Goal: Task Accomplishment & Management: Use online tool/utility

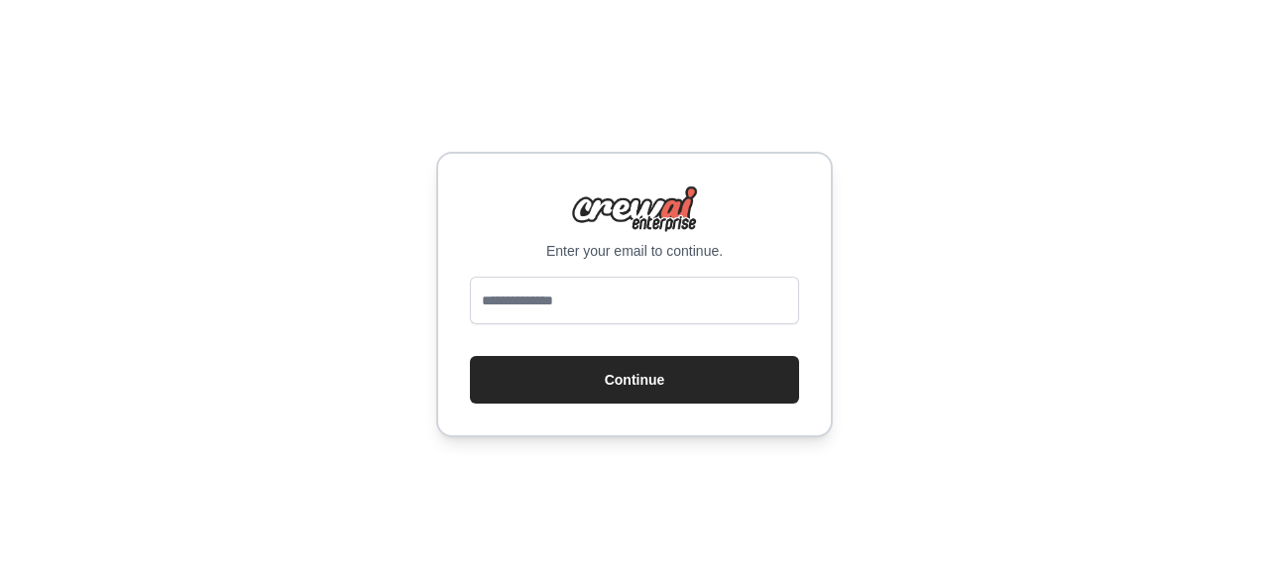
type input "**********"
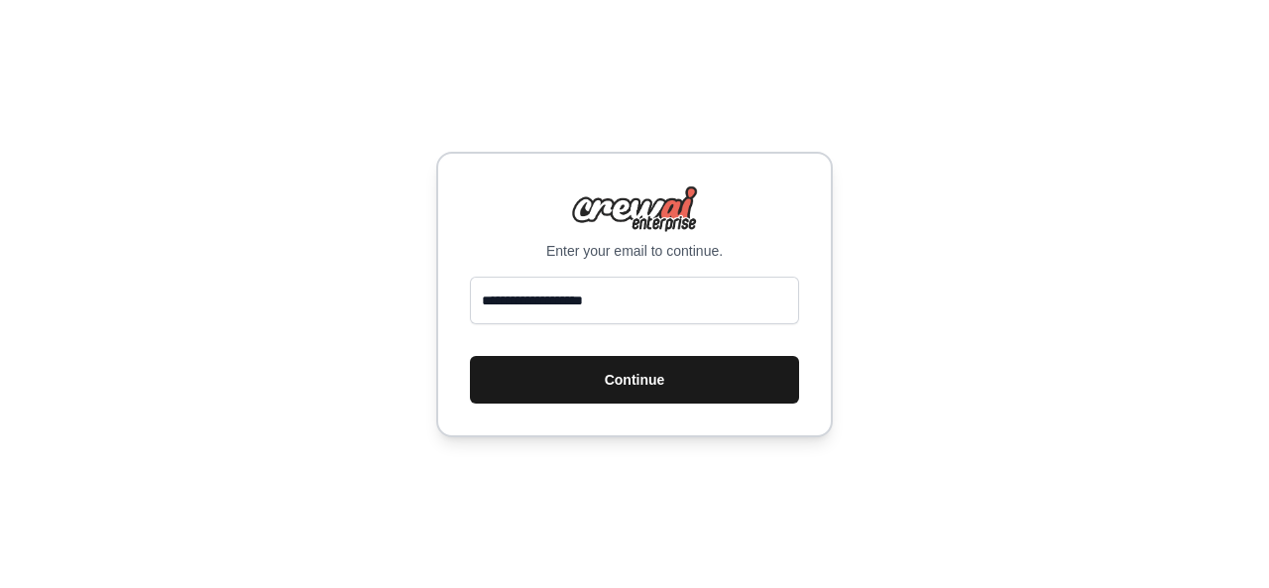
click at [601, 363] on button "Continue" at bounding box center [634, 380] width 329 height 48
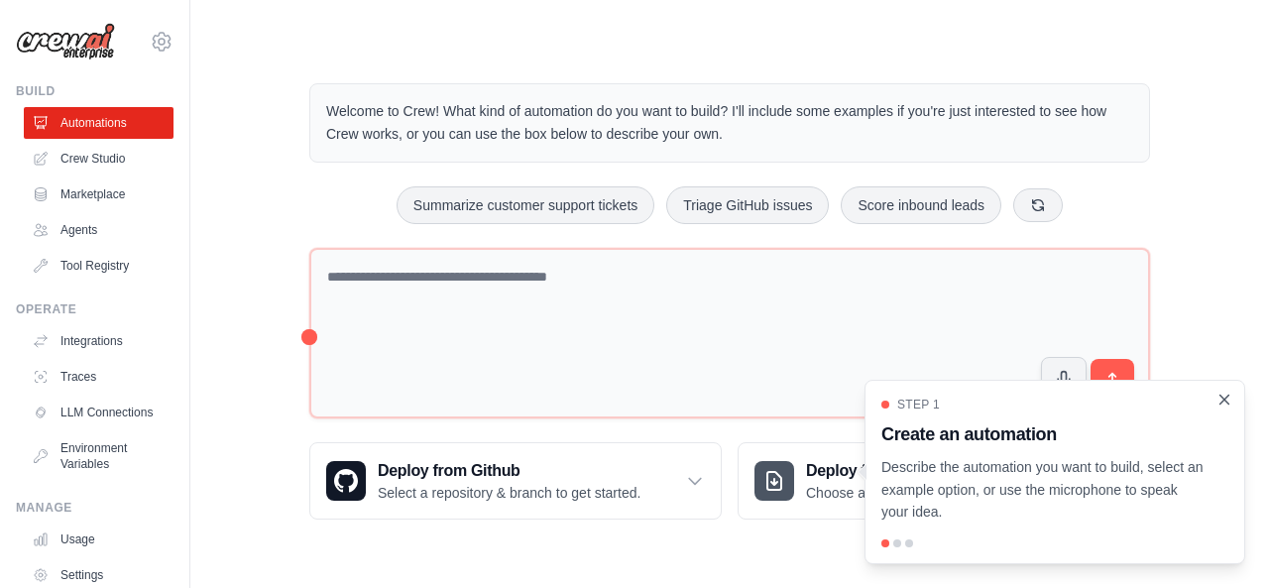
click at [1225, 403] on icon "Close walkthrough" at bounding box center [1224, 400] width 18 height 18
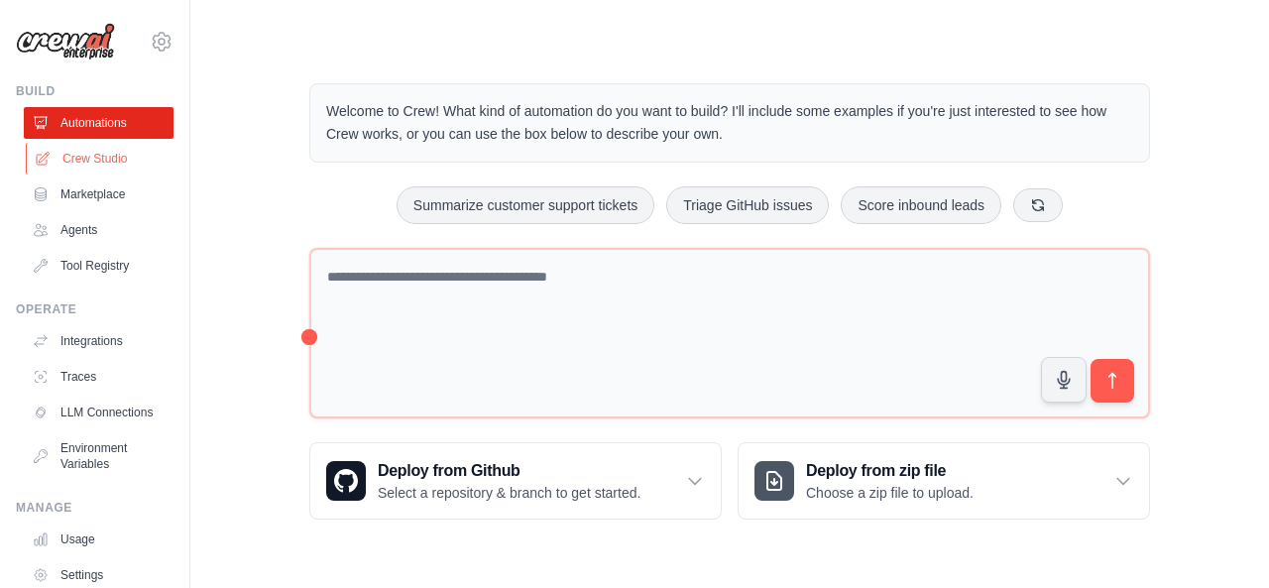
click at [98, 147] on link "Crew Studio" at bounding box center [101, 159] width 150 height 32
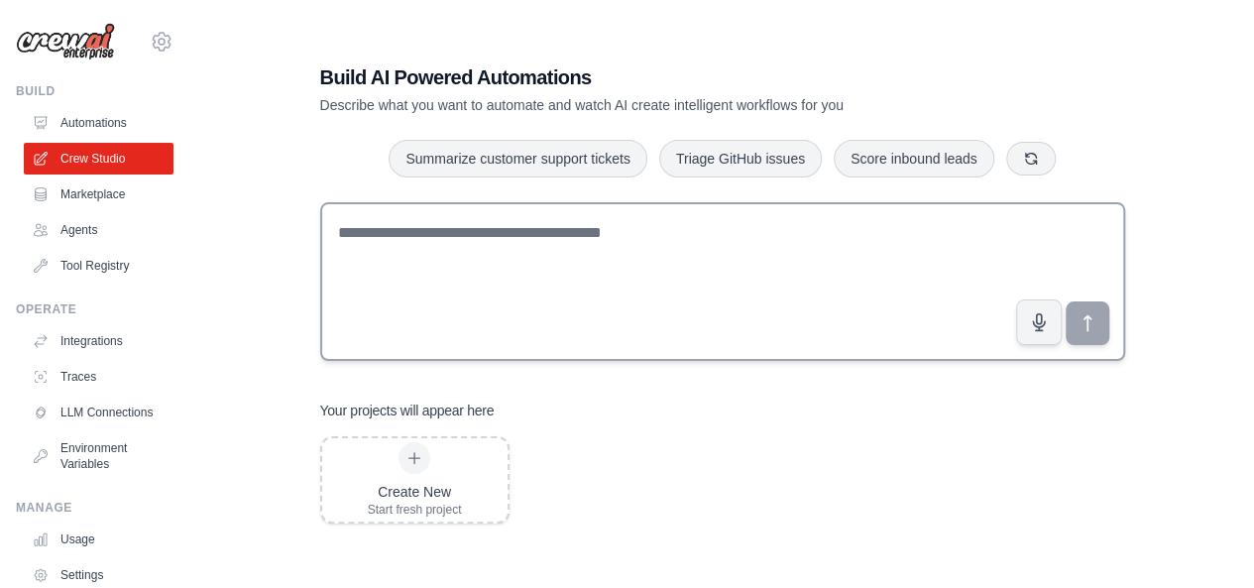
scroll to position [40, 0]
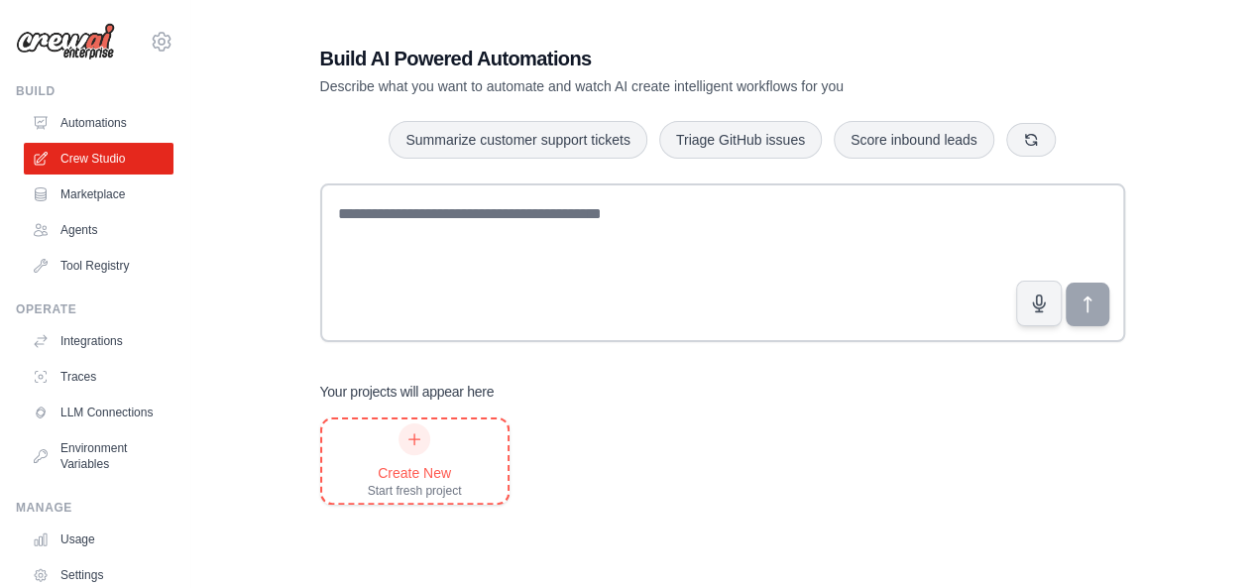
click at [423, 461] on div "Create New Start fresh project" at bounding box center [415, 460] width 94 height 75
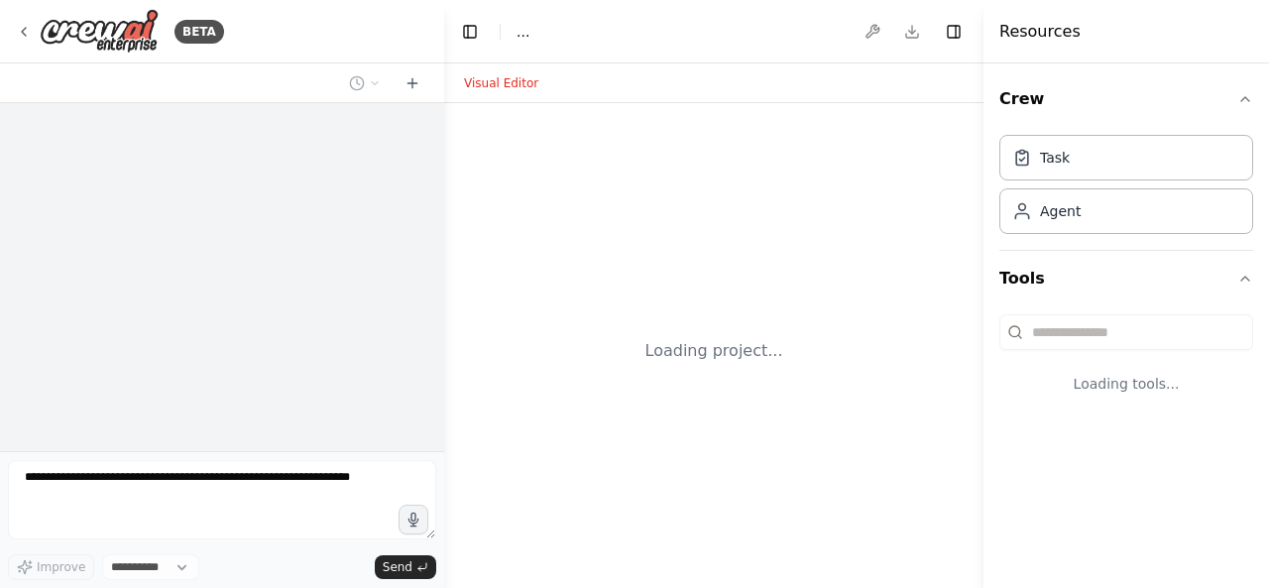
select select "****"
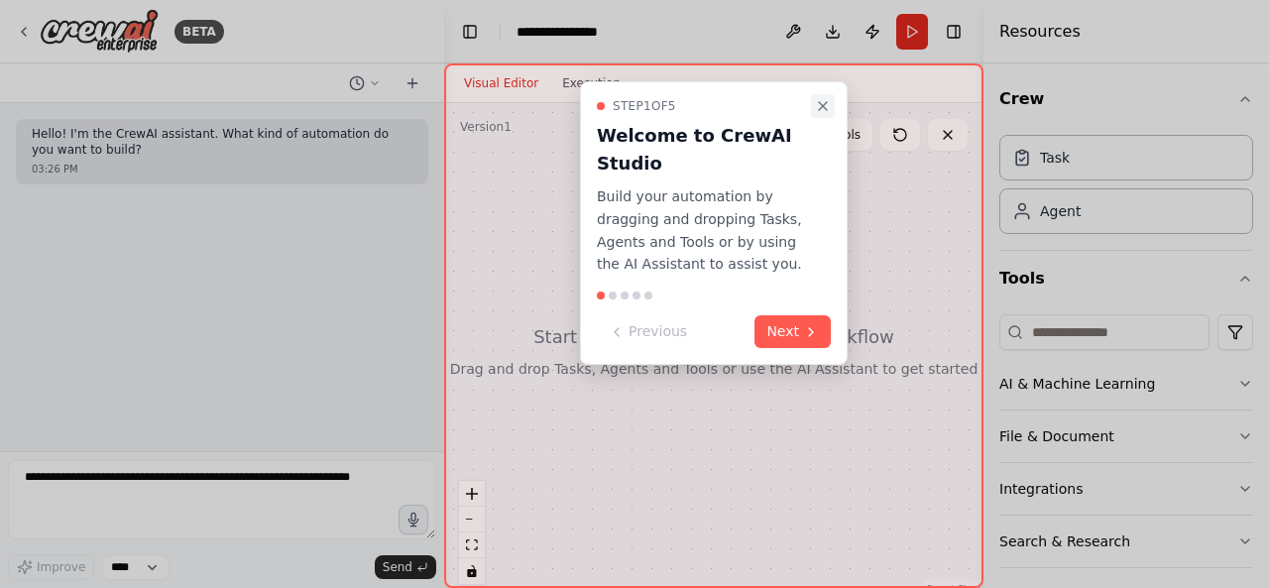
click at [830, 106] on icon "Close walkthrough" at bounding box center [823, 106] width 16 height 16
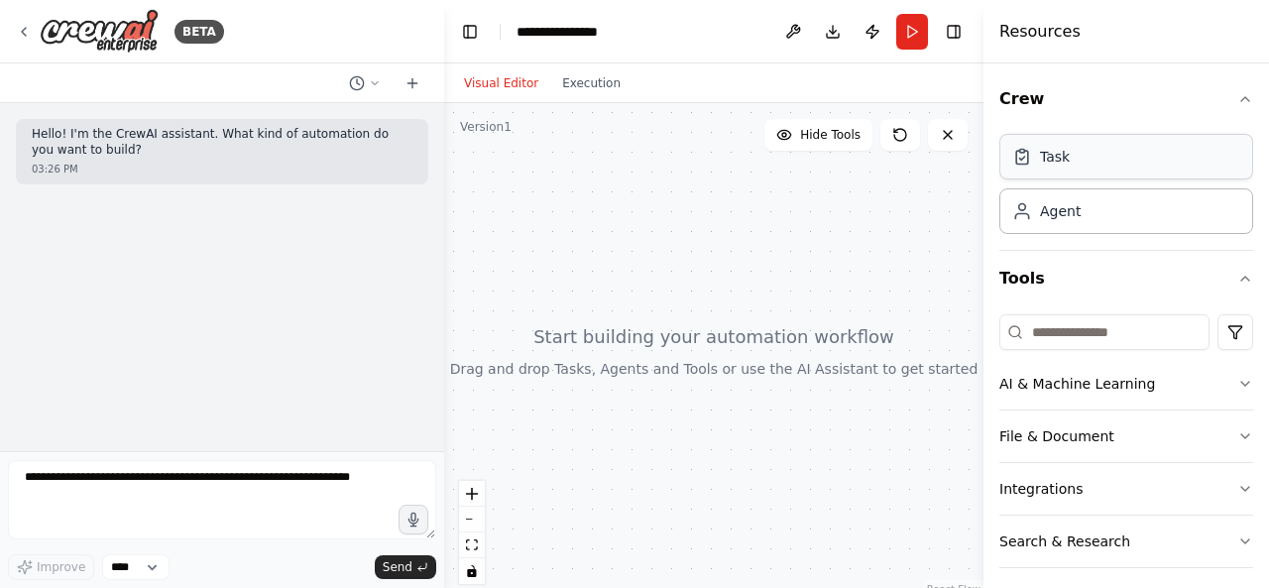
click at [1107, 160] on div "Task" at bounding box center [1126, 157] width 254 height 46
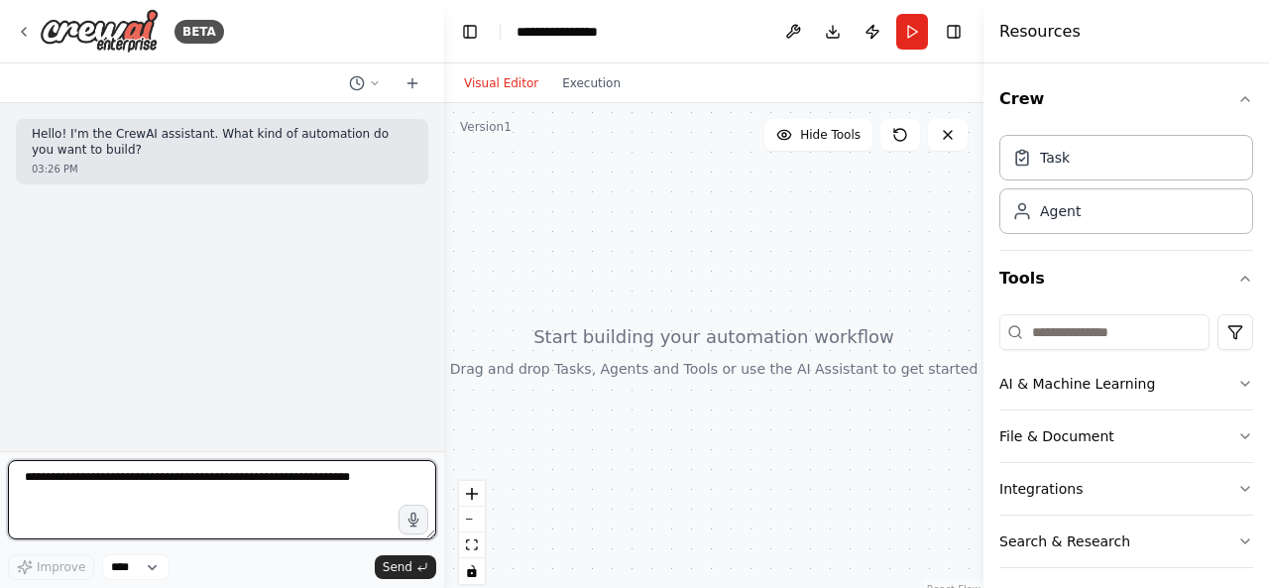
click at [111, 493] on textarea at bounding box center [222, 499] width 428 height 79
type textarea "**********"
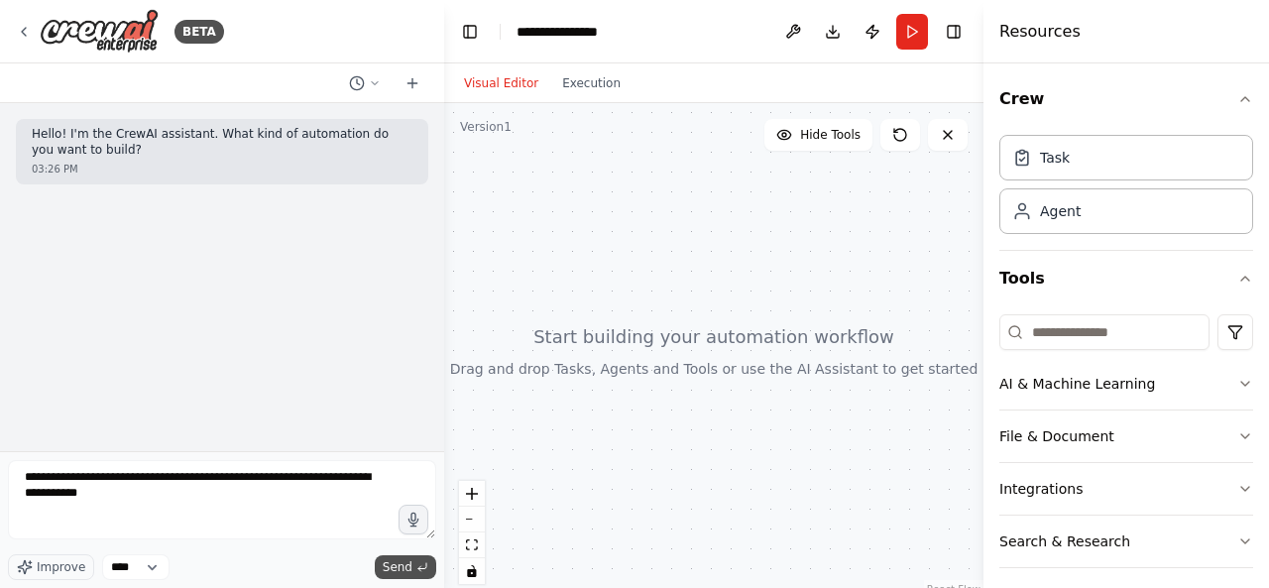
click at [396, 566] on span "Send" at bounding box center [398, 567] width 30 height 16
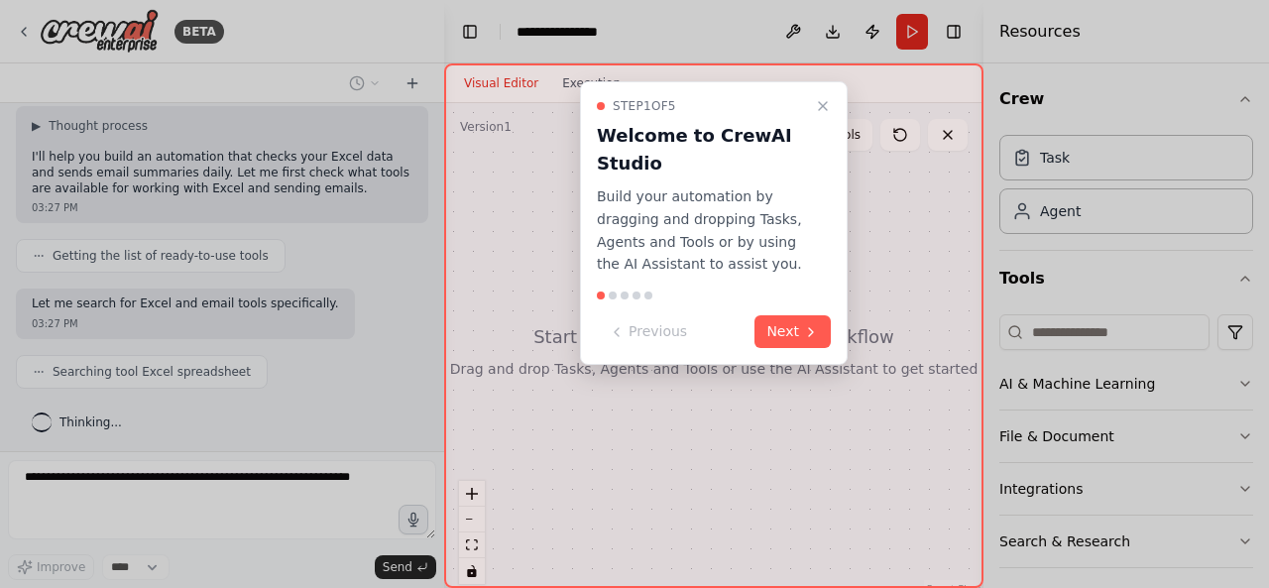
scroll to position [224, 0]
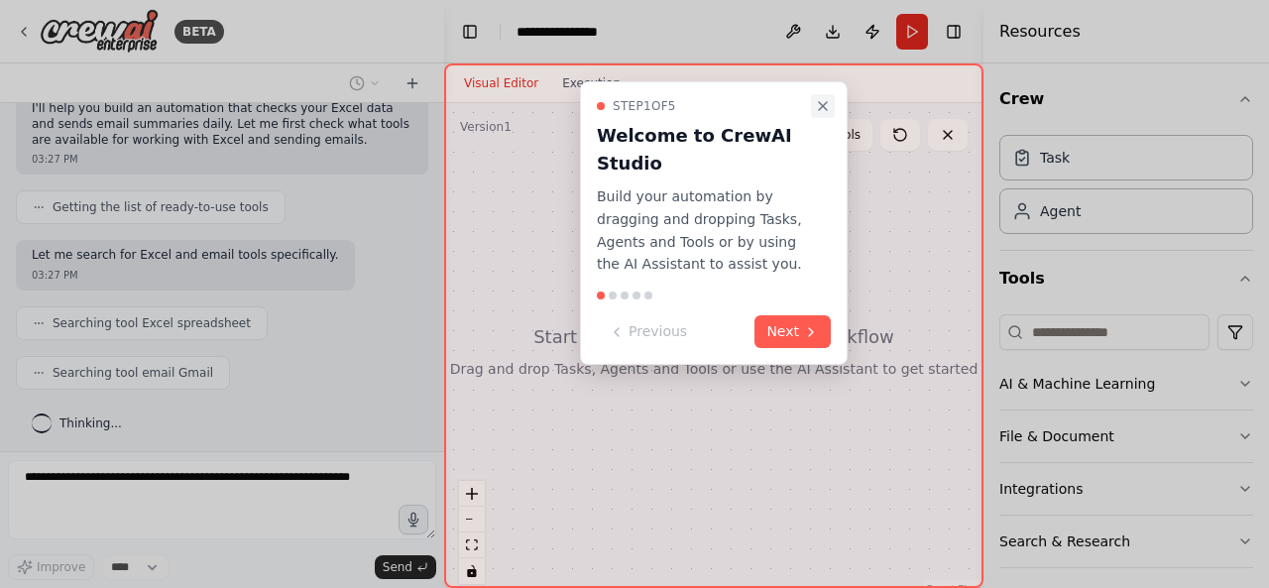
click at [823, 101] on icon "Close walkthrough" at bounding box center [823, 106] width 16 height 16
click at [810, 332] on icon at bounding box center [811, 332] width 16 height 16
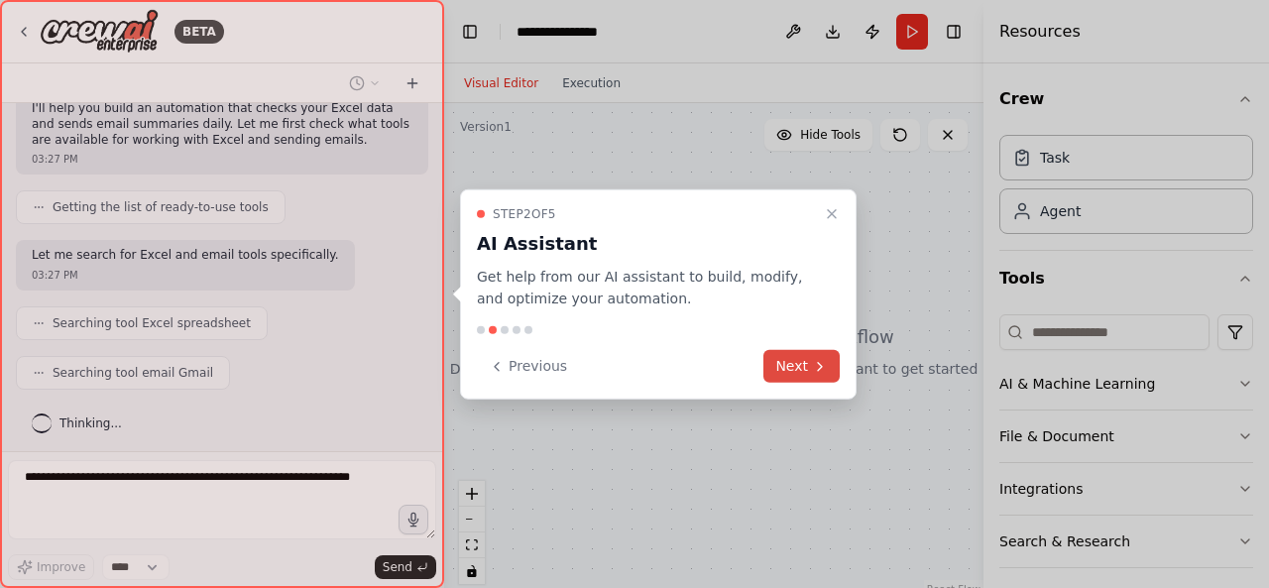
click at [807, 351] on button "Next" at bounding box center [801, 366] width 76 height 33
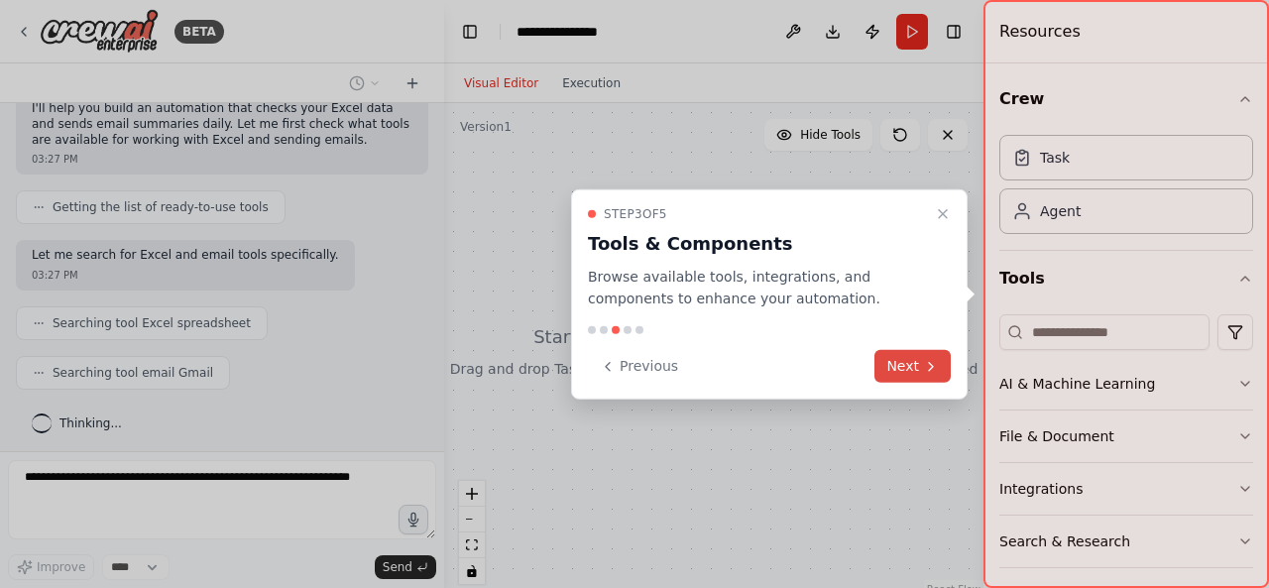
click at [896, 358] on button "Next" at bounding box center [912, 366] width 76 height 33
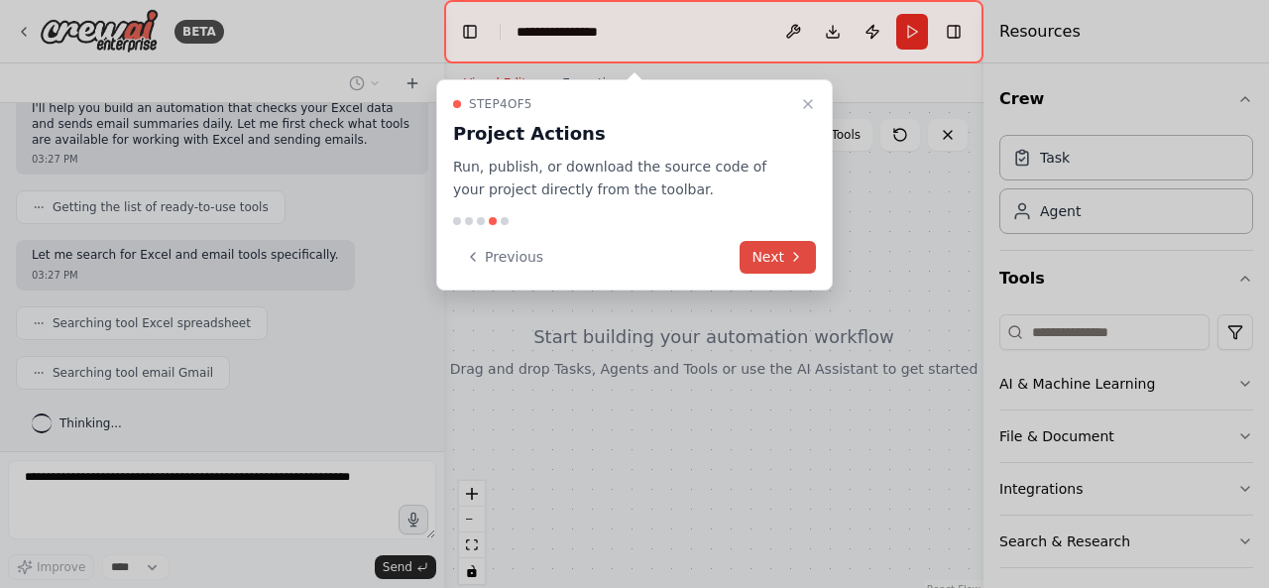
click at [798, 253] on icon at bounding box center [796, 257] width 16 height 16
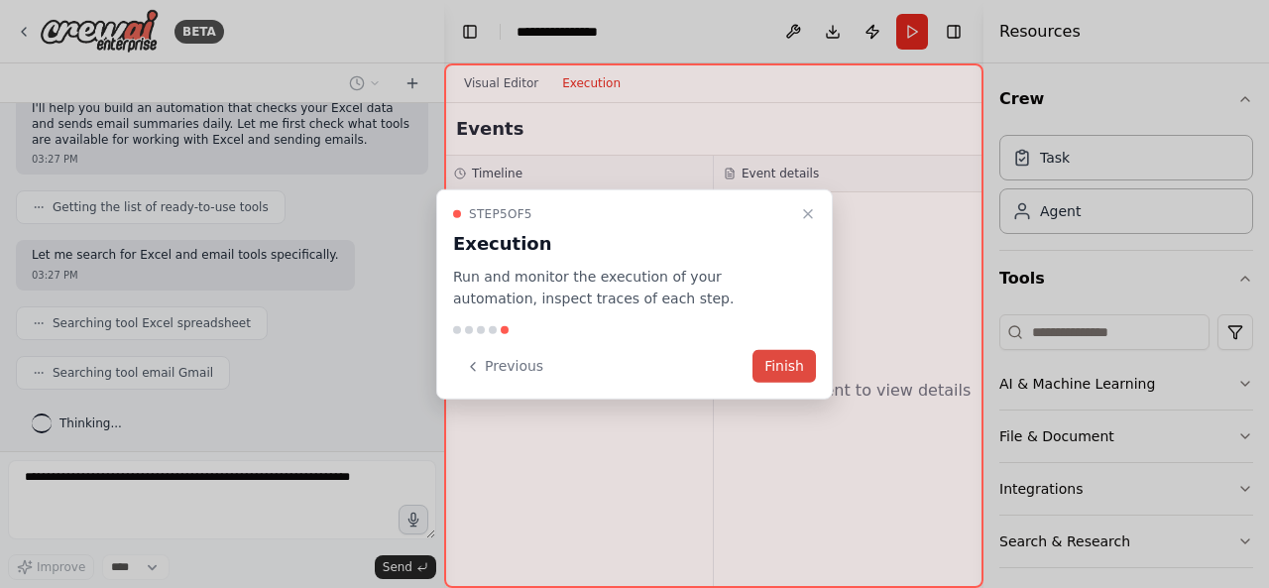
click at [797, 370] on button "Finish" at bounding box center [783, 366] width 63 height 33
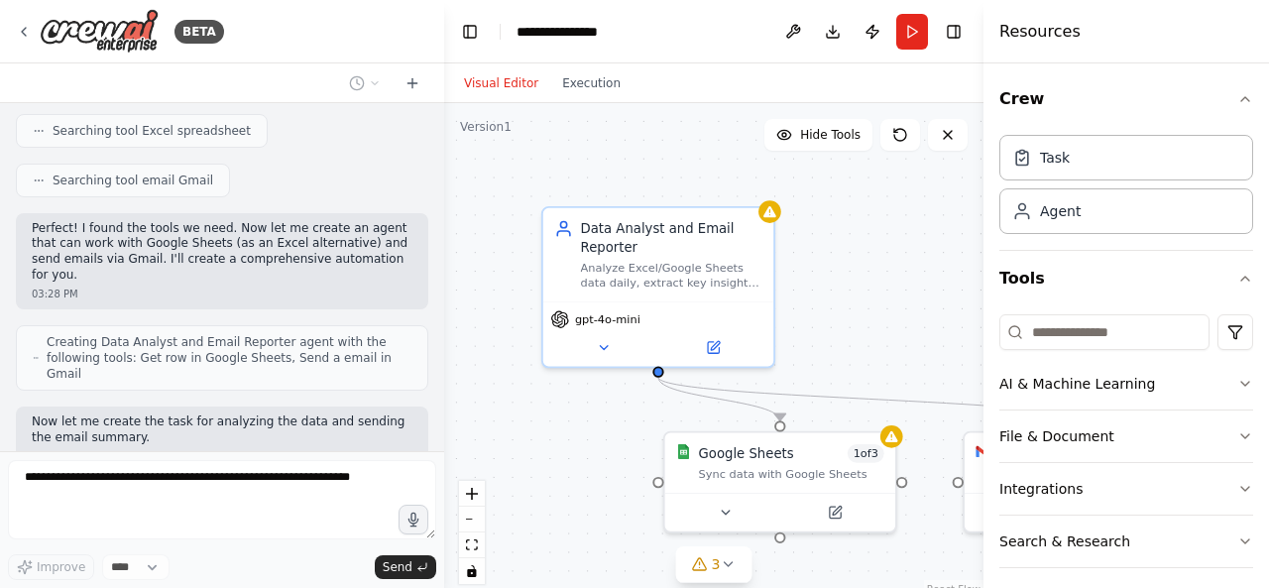
scroll to position [516, 0]
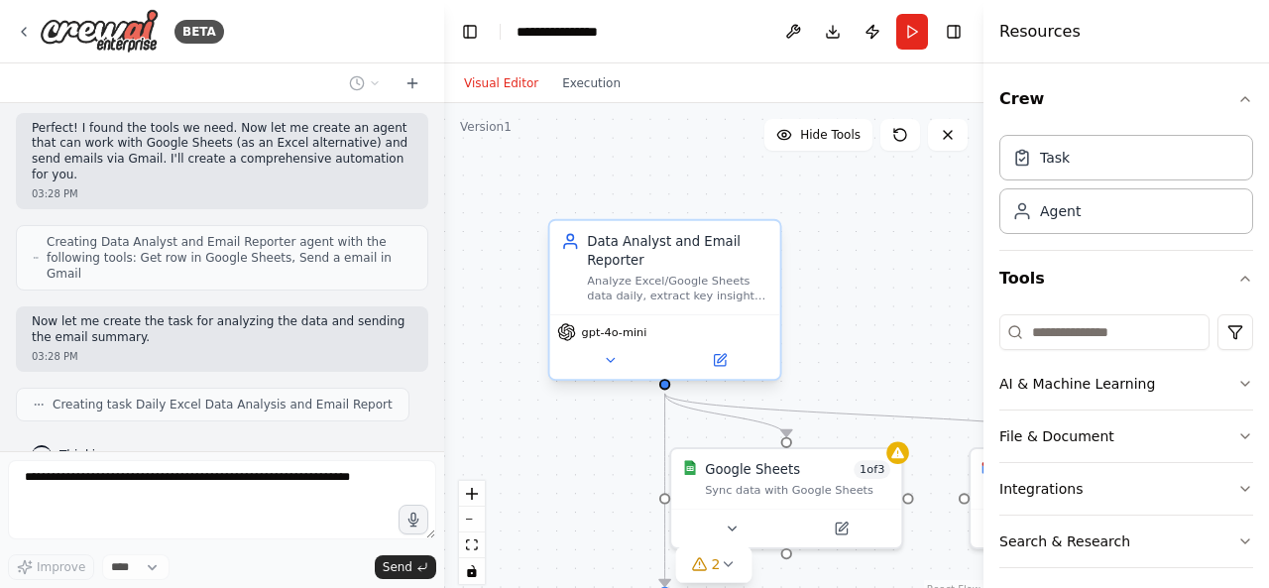
click at [690, 261] on div "Data Analyst and Email Reporter" at bounding box center [677, 251] width 181 height 38
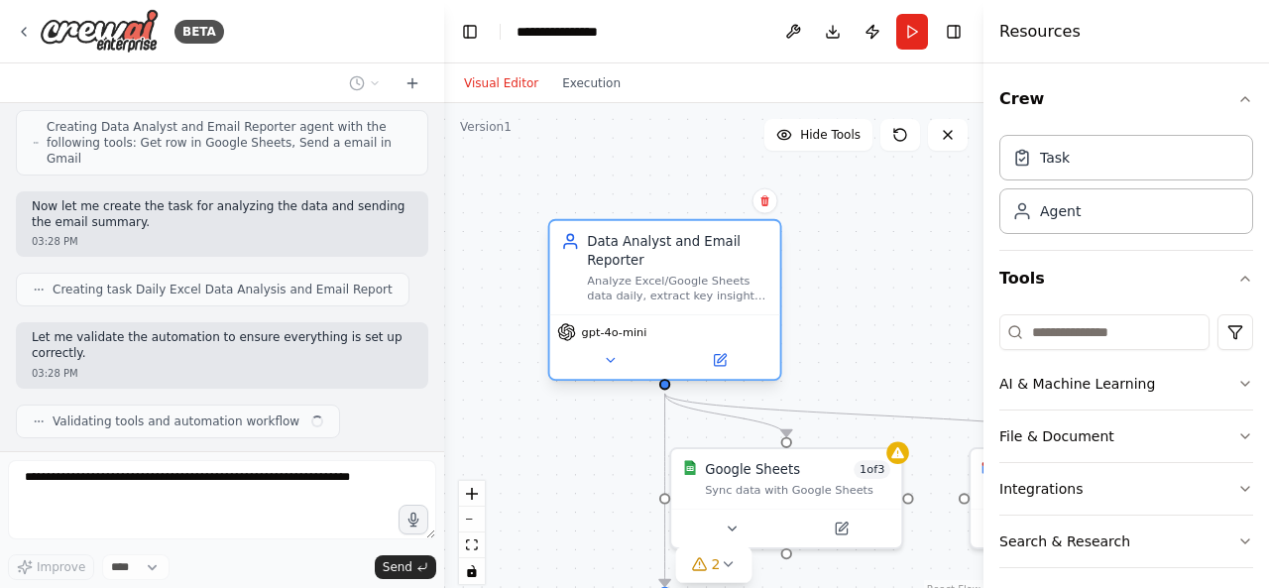
scroll to position [646, 0]
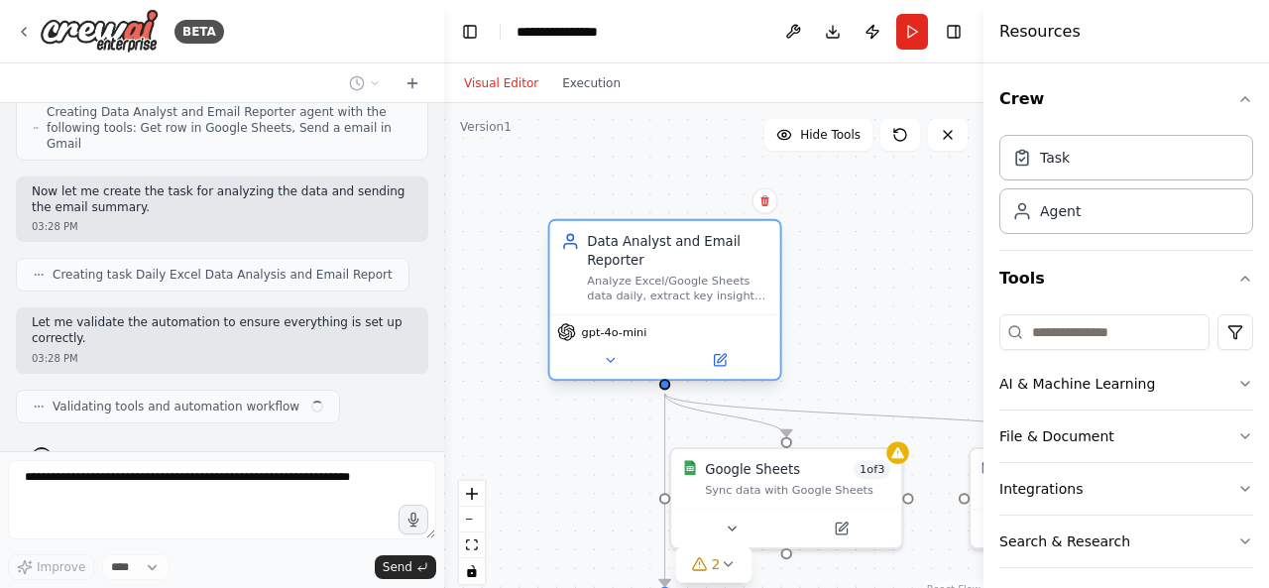
click at [716, 306] on div "Data Analyst and Email Reporter Analyze Excel/Google Sheets data daily, extract…" at bounding box center [665, 267] width 230 height 93
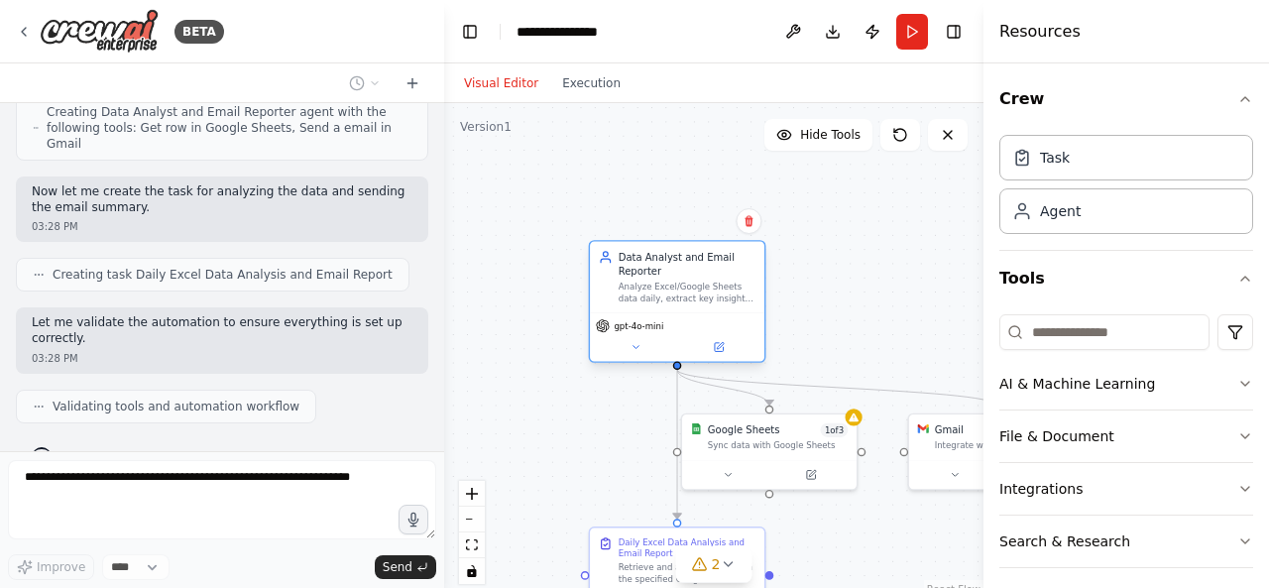
click at [628, 313] on div "gpt-4o-mini" at bounding box center [677, 336] width 174 height 49
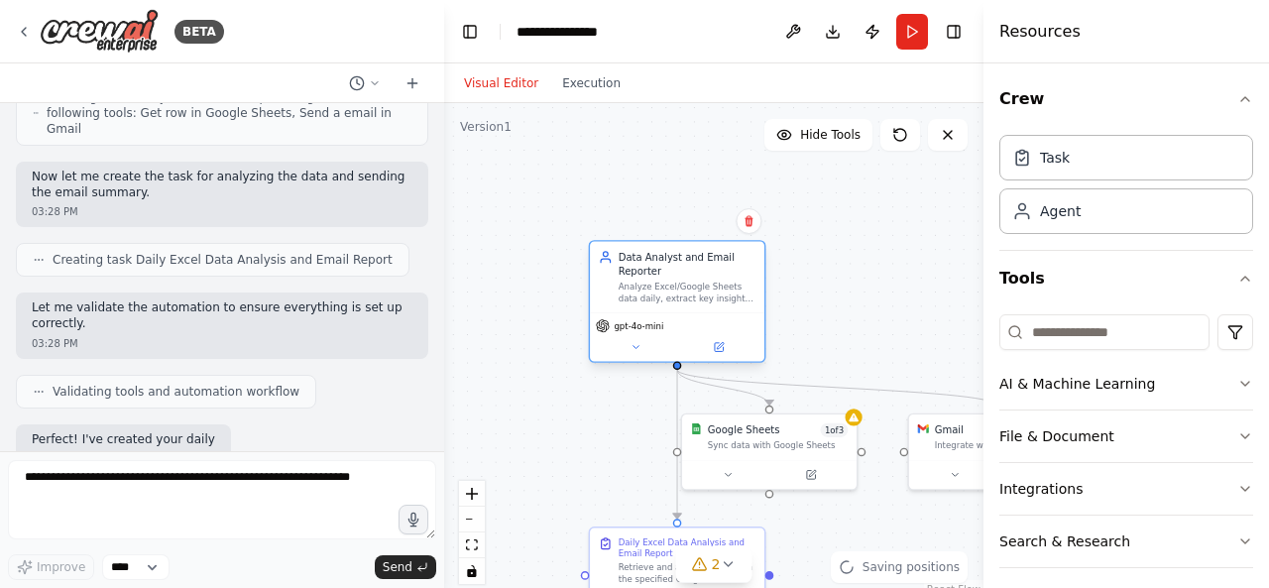
click at [684, 274] on div "Data Analyst and Email Reporter" at bounding box center [687, 264] width 138 height 29
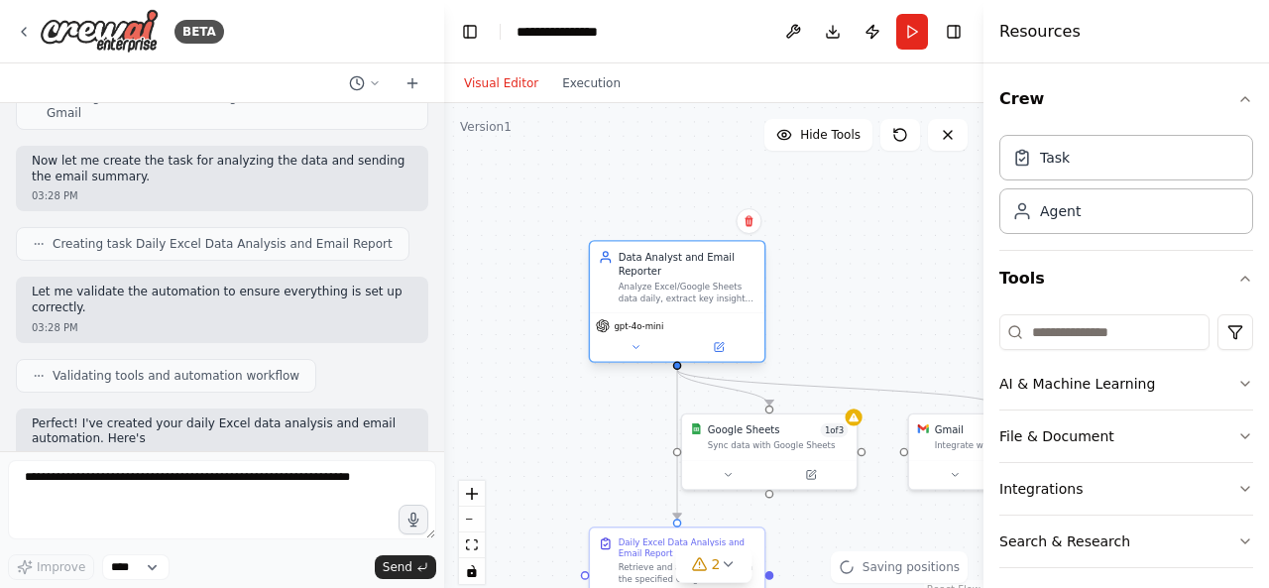
click at [684, 274] on div "Data Analyst and Email Reporter" at bounding box center [687, 264] width 138 height 29
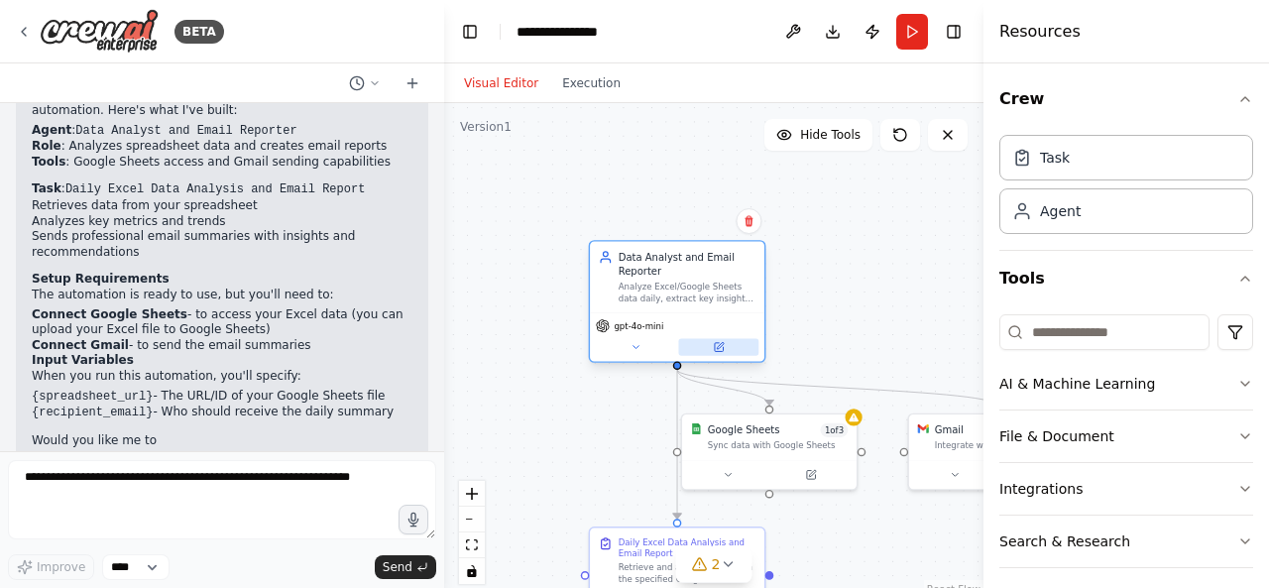
click at [723, 352] on button at bounding box center [718, 347] width 80 height 17
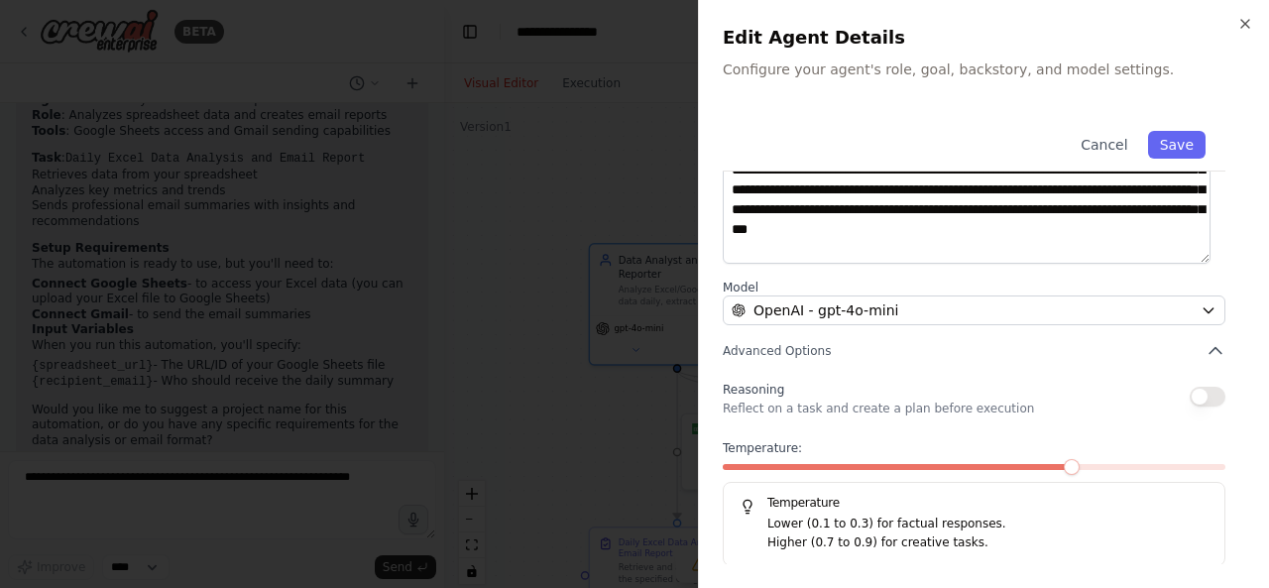
scroll to position [0, 0]
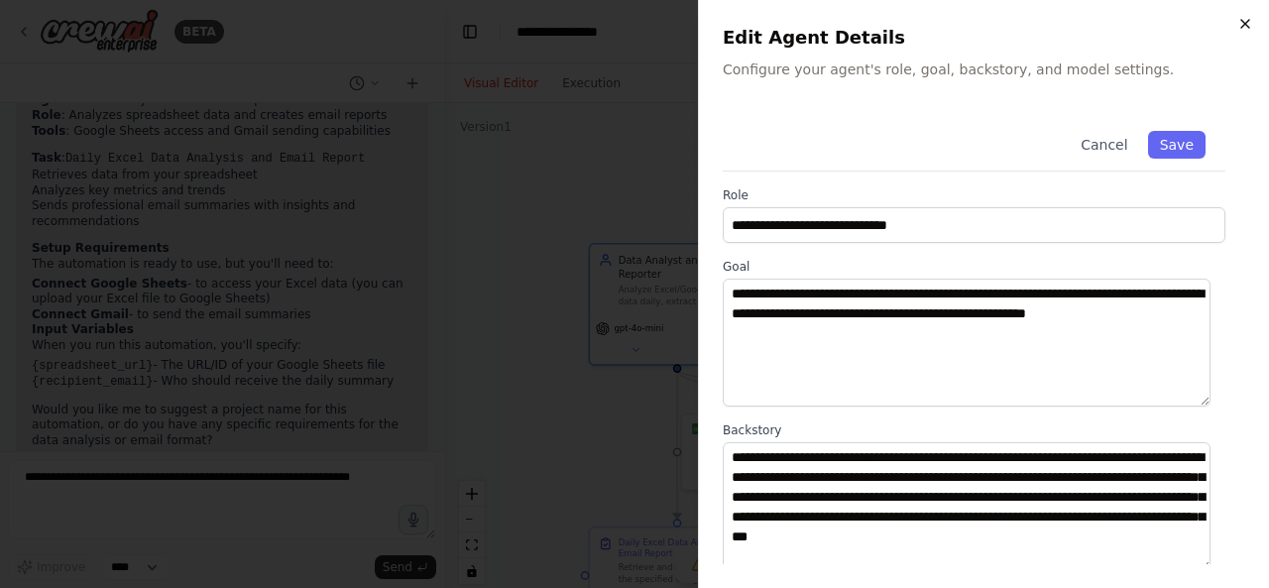
click at [1245, 23] on icon "button" at bounding box center [1245, 24] width 8 height 8
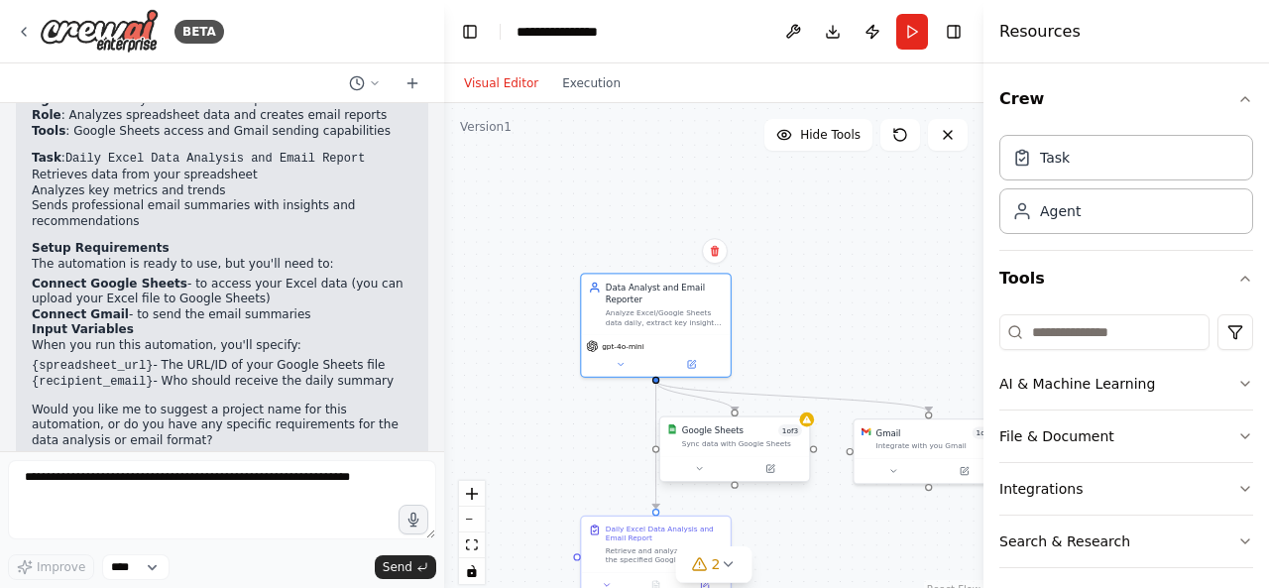
click at [706, 445] on div "Sync data with Google Sheets" at bounding box center [742, 444] width 120 height 10
click at [769, 473] on icon at bounding box center [770, 469] width 10 height 10
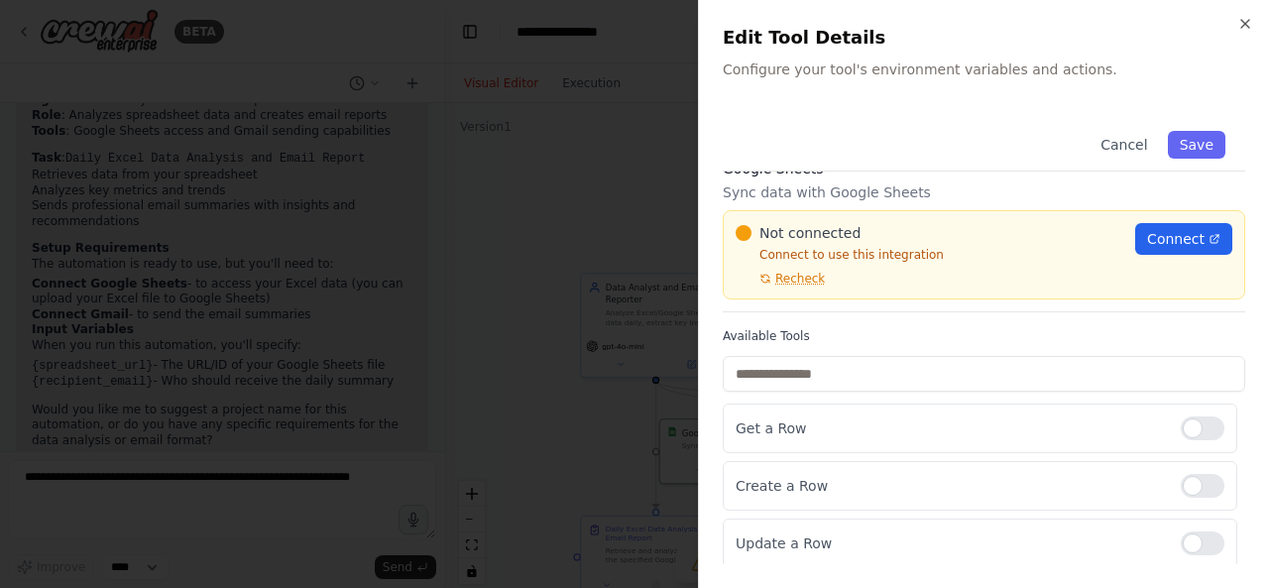
scroll to position [29, 0]
click at [1249, 22] on icon "button" at bounding box center [1245, 24] width 16 height 16
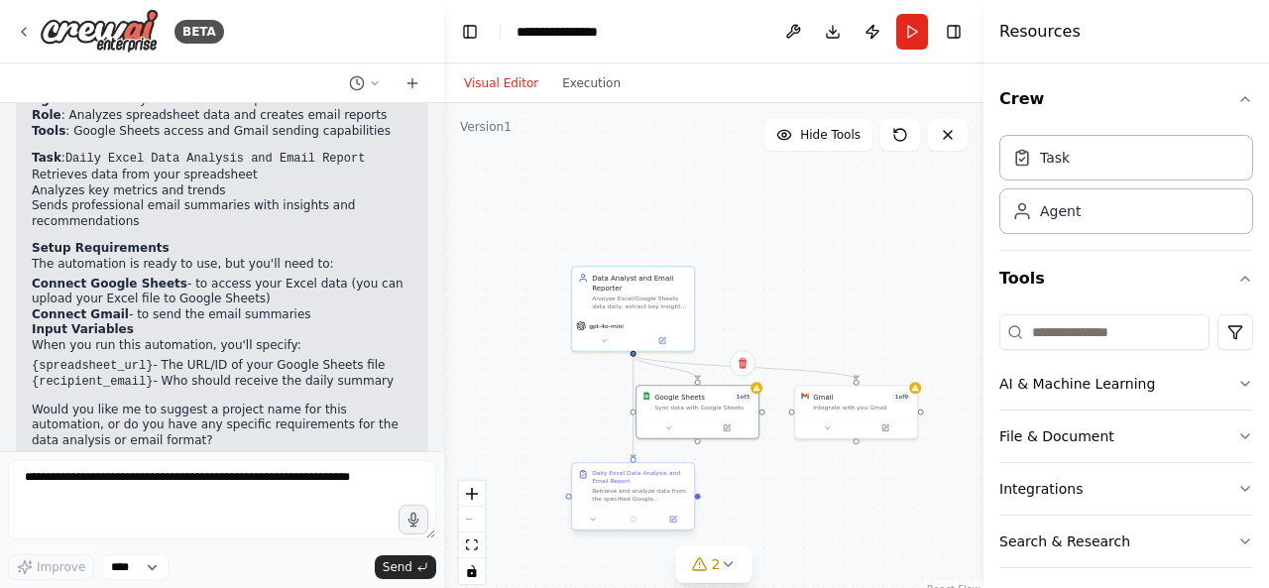
click at [623, 495] on div "Retrieve and analyze data from the specified Google Sheets/Excel file at {sprea…" at bounding box center [640, 495] width 96 height 16
click at [676, 523] on button at bounding box center [673, 519] width 34 height 12
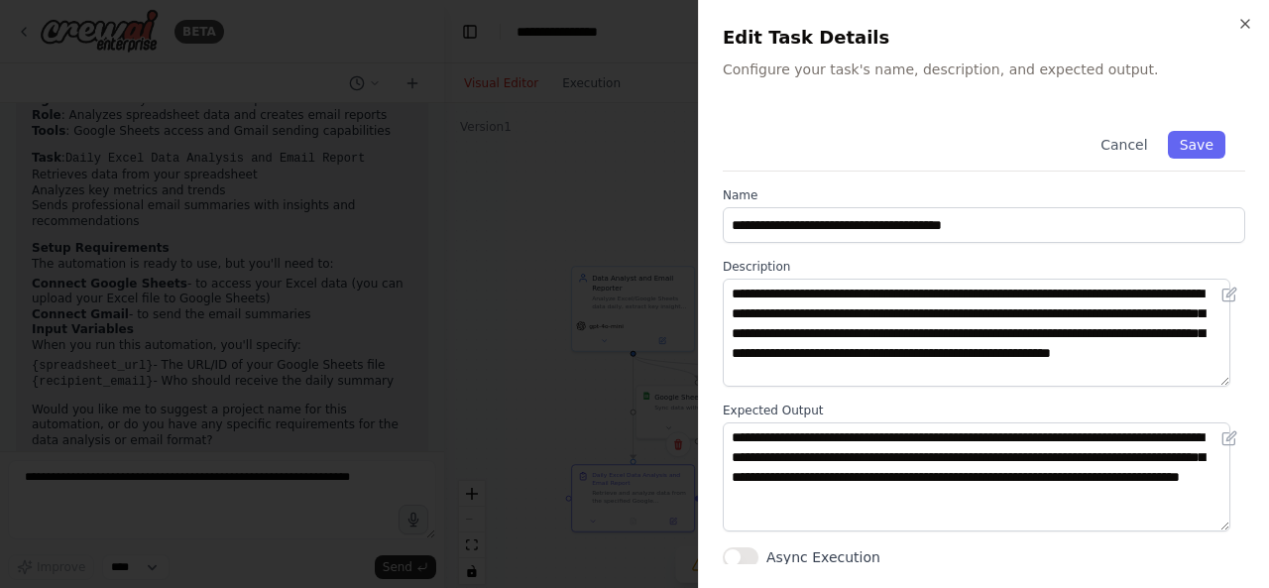
scroll to position [2, 0]
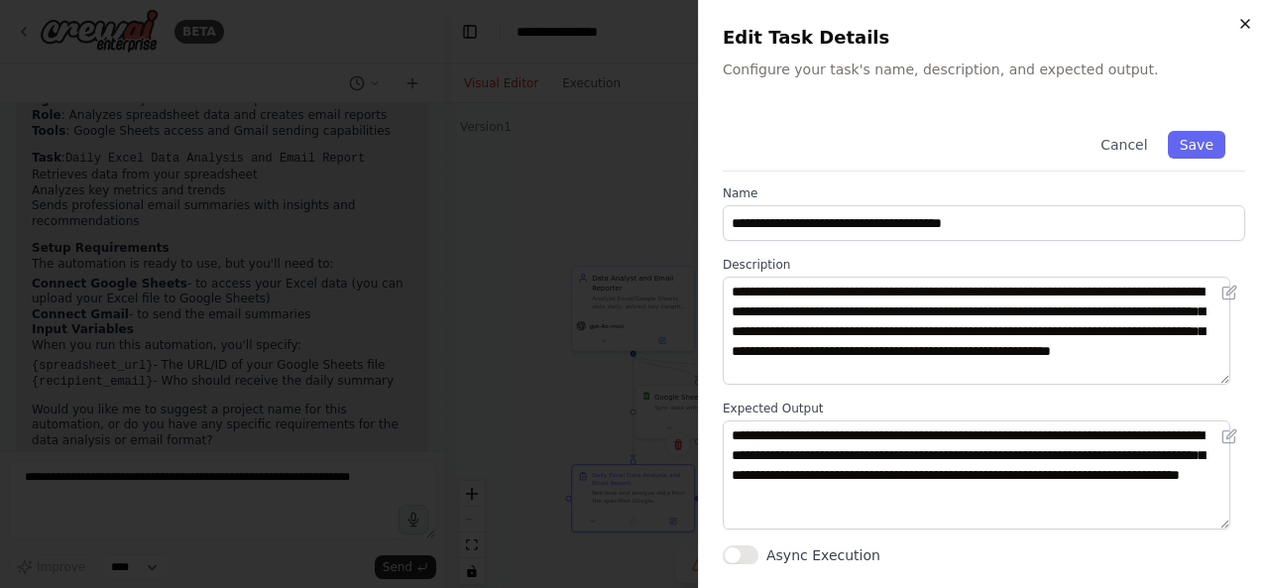
click at [1248, 25] on icon "button" at bounding box center [1245, 24] width 16 height 16
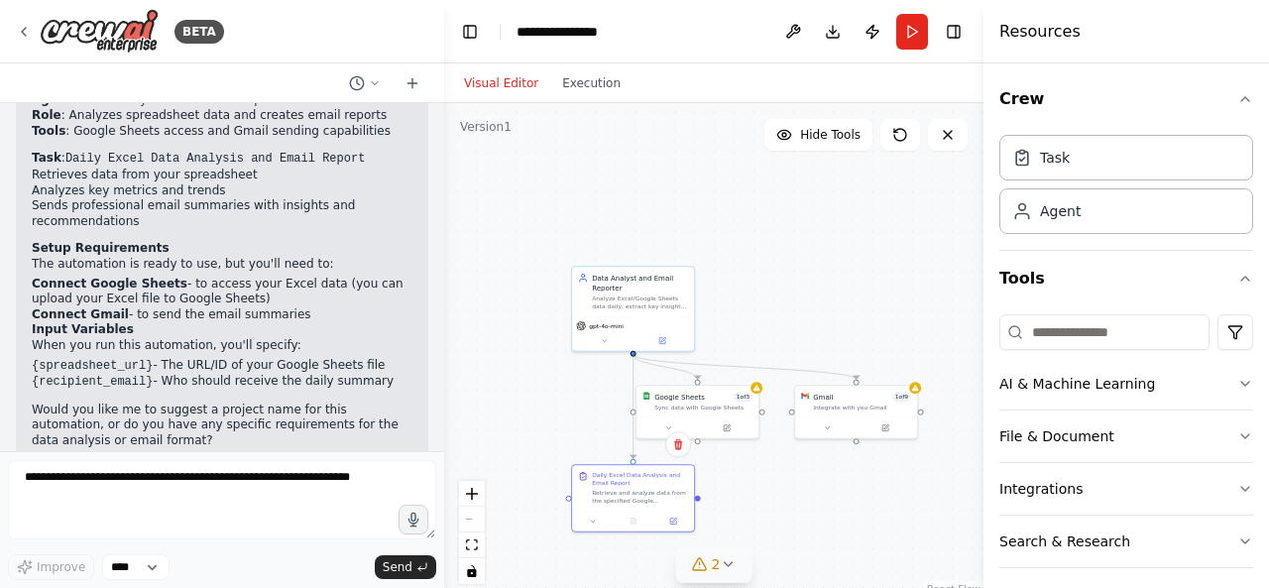
click at [733, 562] on icon at bounding box center [728, 564] width 16 height 16
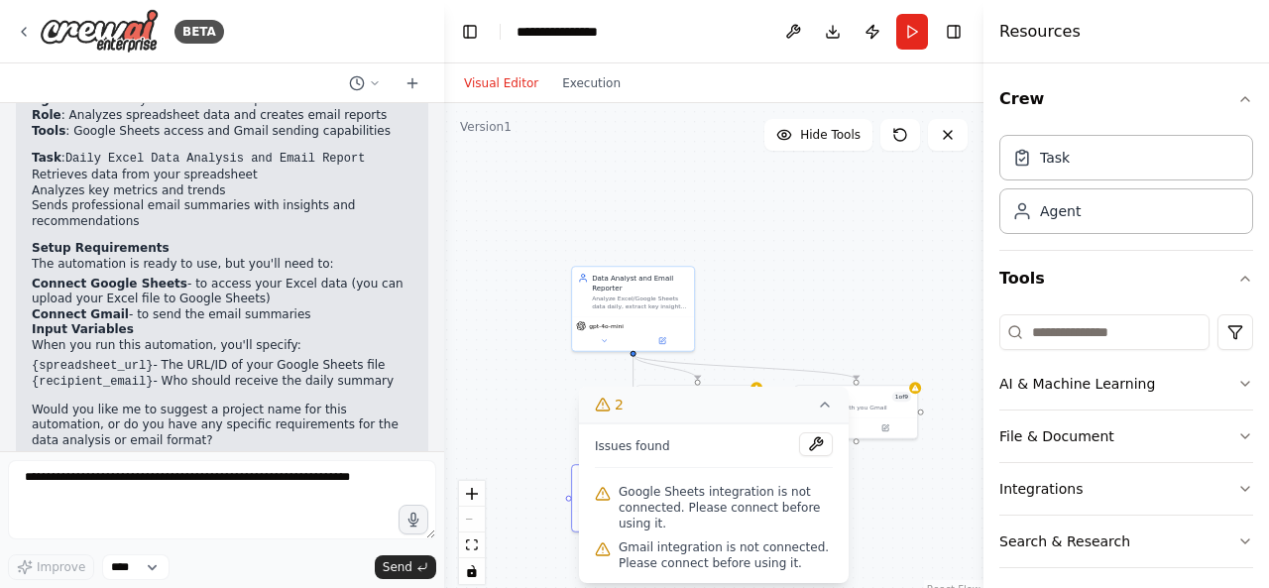
click at [841, 225] on div ".deletable-edge-delete-btn { width: 20px; height: 20px; border: 0px solid #ffff…" at bounding box center [713, 351] width 539 height 496
click at [767, 194] on div ".deletable-edge-delete-btn { width: 20px; height: 20px; border: 0px solid #ffff…" at bounding box center [713, 351] width 539 height 496
click at [668, 344] on button at bounding box center [662, 339] width 56 height 12
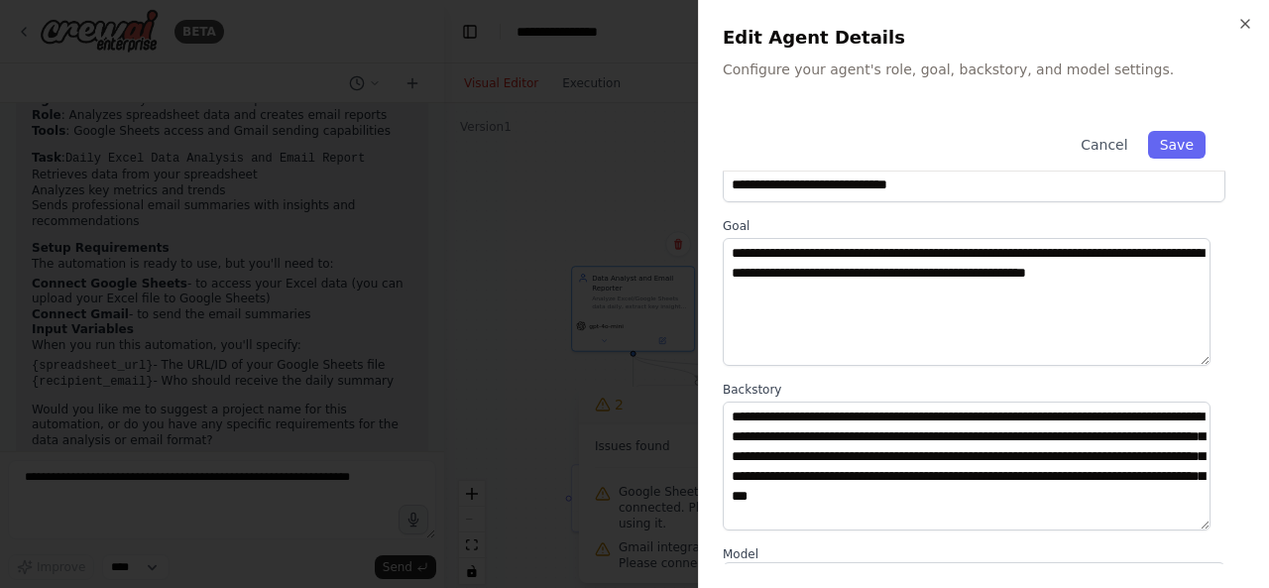
scroll to position [0, 0]
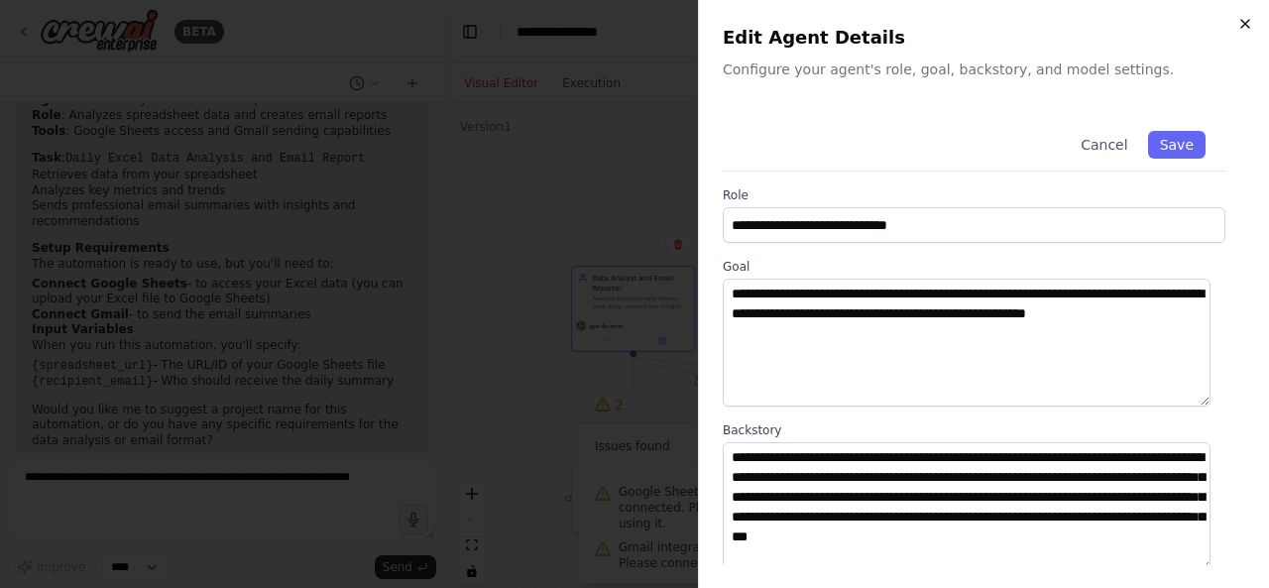
click at [1245, 23] on icon "button" at bounding box center [1245, 24] width 8 height 8
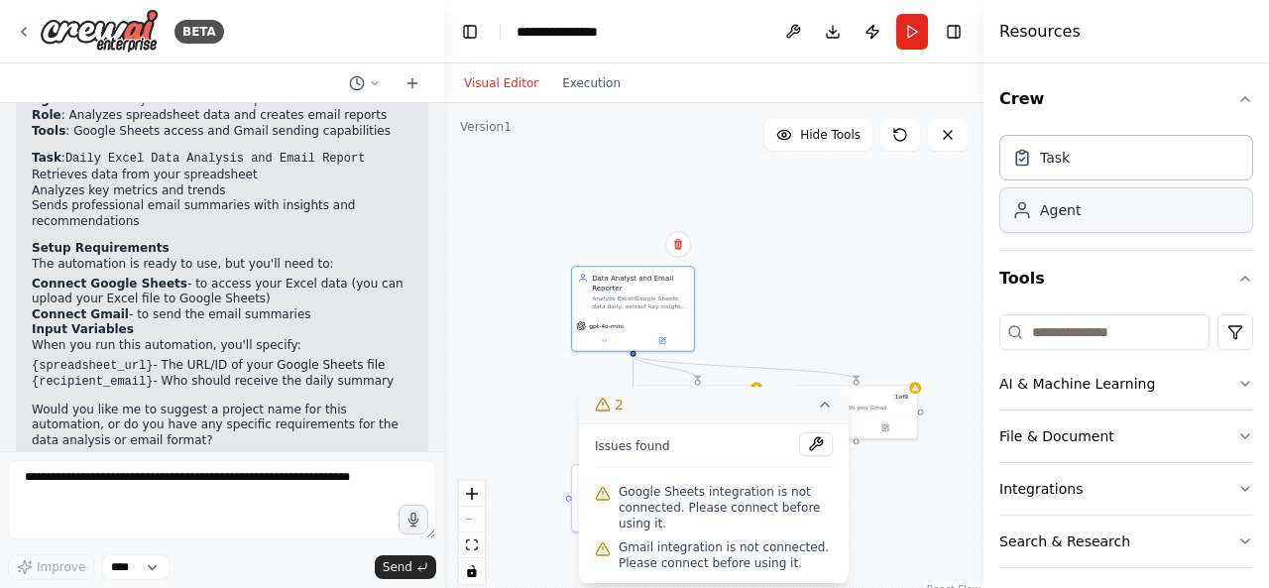
click at [1092, 216] on div "Agent" at bounding box center [1126, 210] width 254 height 46
click at [1079, 219] on div "Agent" at bounding box center [1126, 210] width 254 height 46
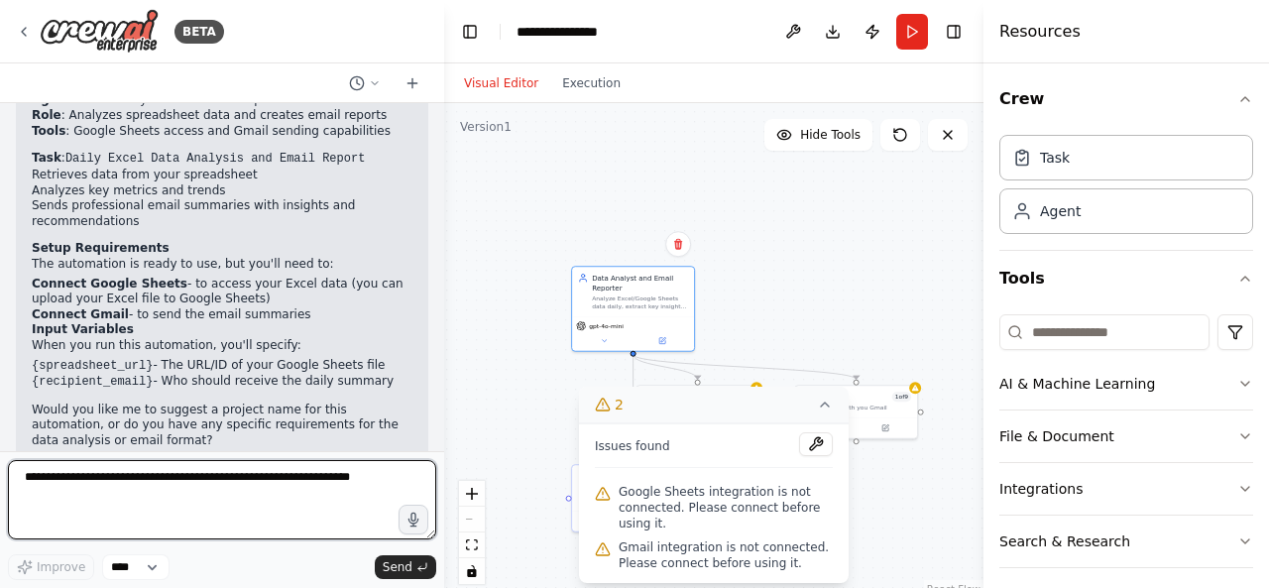
click at [143, 489] on textarea at bounding box center [222, 499] width 428 height 79
type textarea "**********"
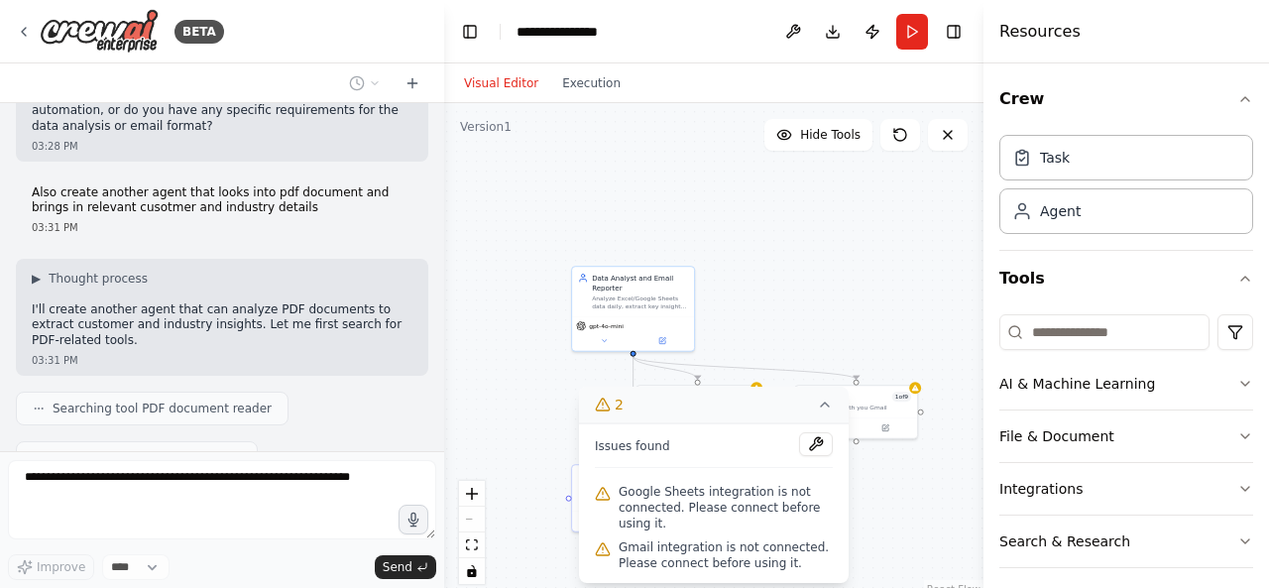
scroll to position [1400, 0]
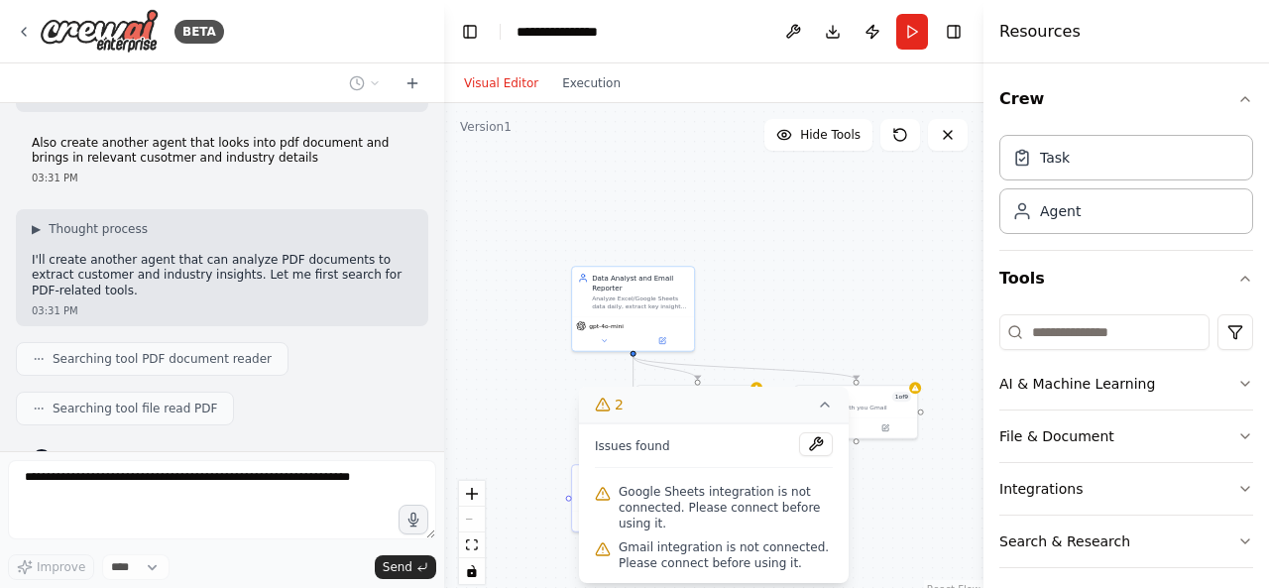
click at [822, 406] on icon at bounding box center [825, 404] width 8 height 4
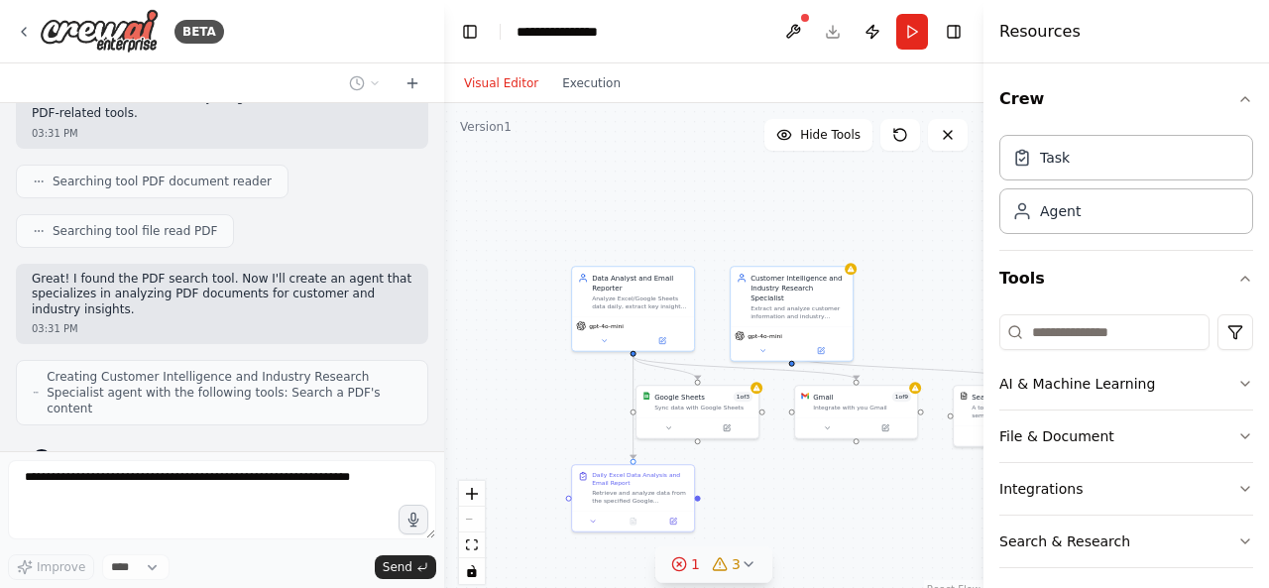
scroll to position [1561, 0]
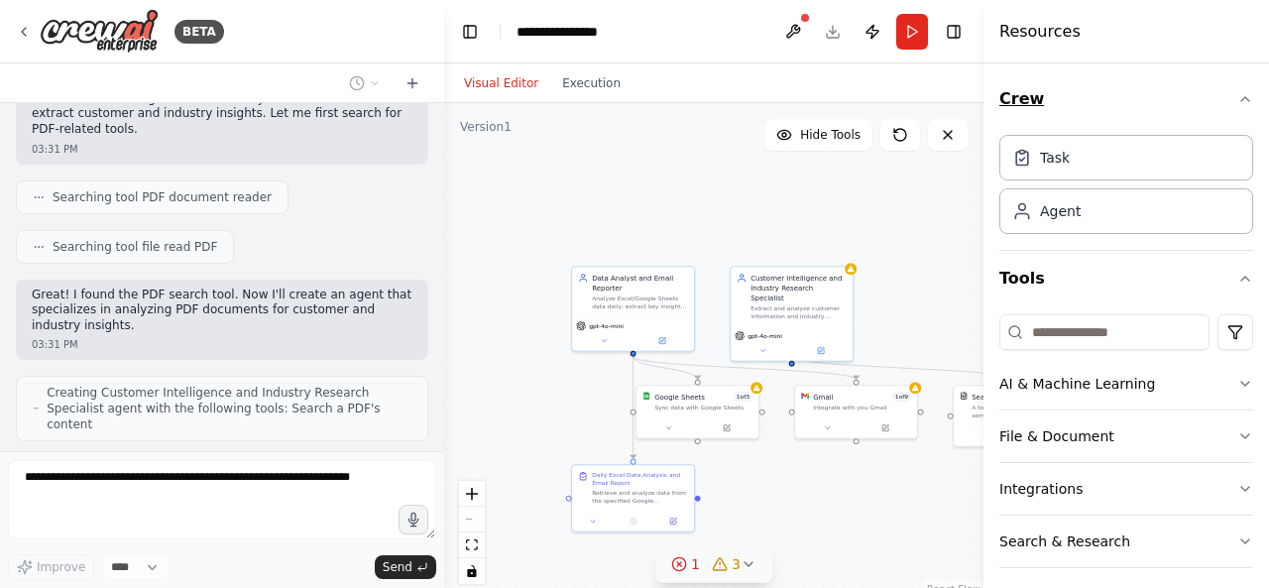
click at [1237, 95] on icon "button" at bounding box center [1245, 99] width 16 height 16
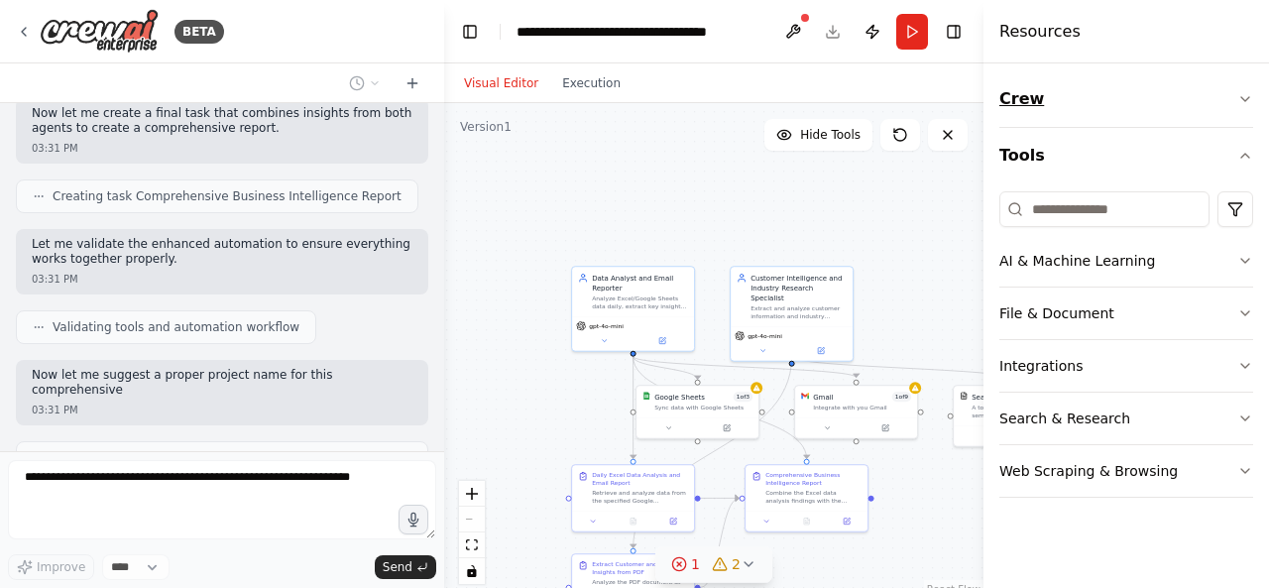
scroll to position [2082, 0]
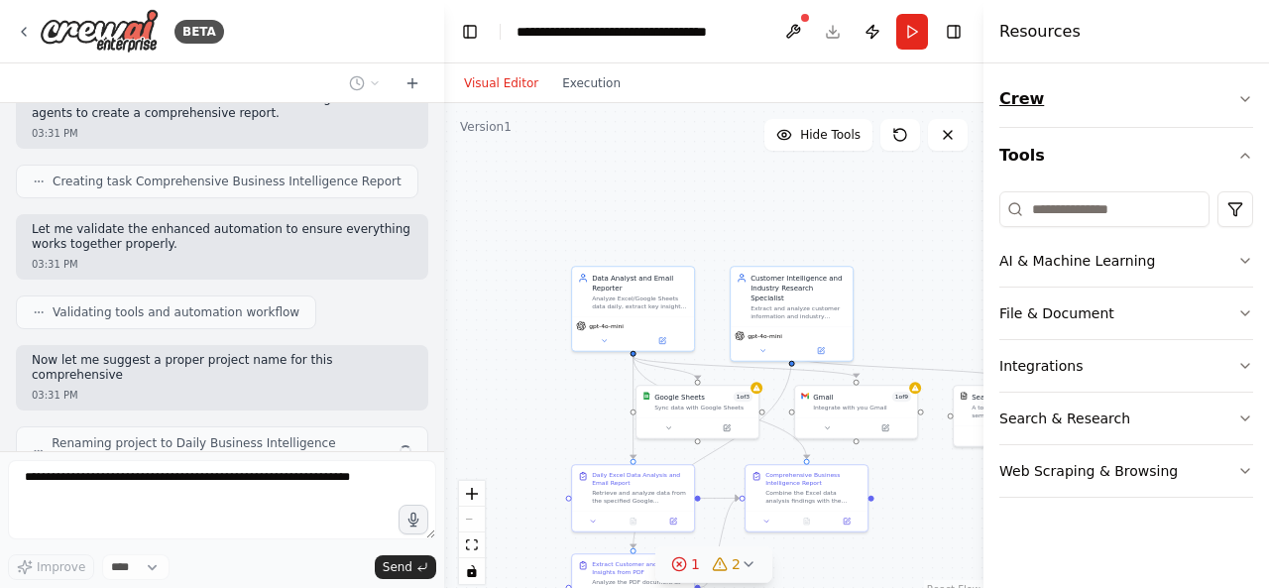
click at [1244, 97] on icon "button" at bounding box center [1245, 99] width 16 height 16
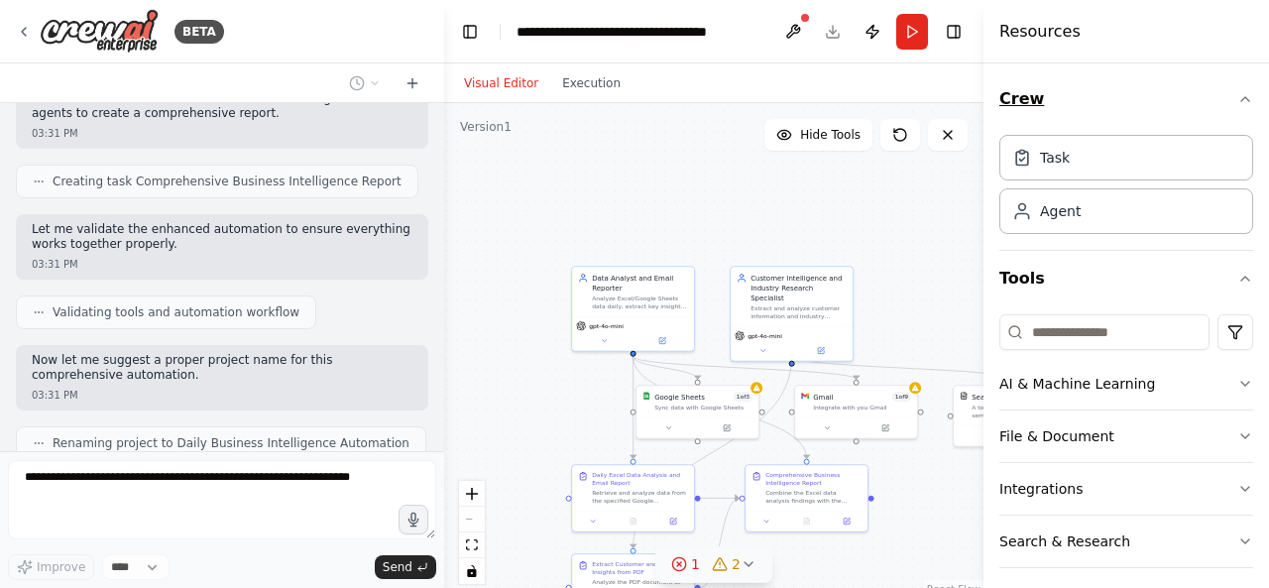
click at [1244, 97] on div "Crew Task Agent Tools AI & Machine Learning File & Document Integrations Search…" at bounding box center [1125, 325] width 285 height 524
click at [1114, 53] on div "Resources" at bounding box center [1125, 31] width 285 height 63
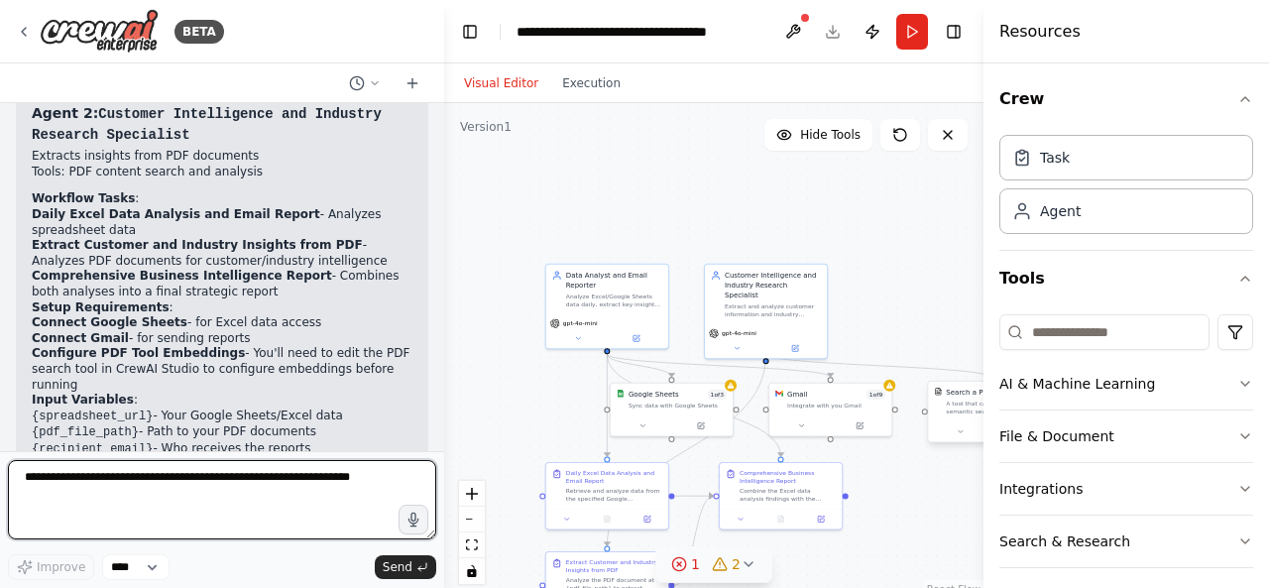
scroll to position [2639, 0]
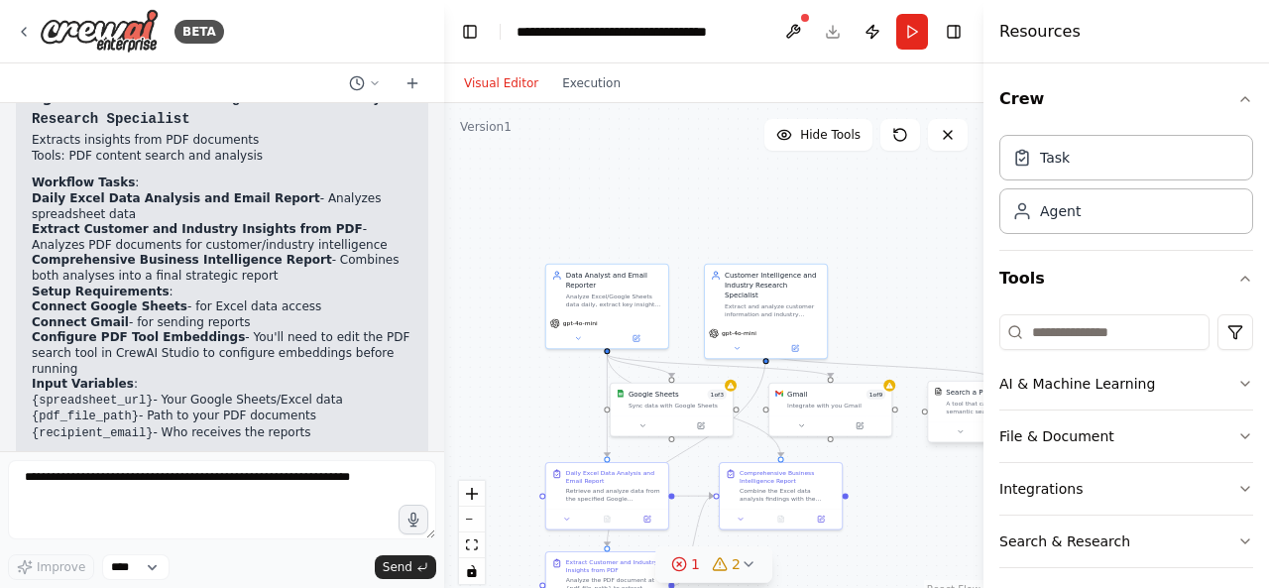
click at [971, 423] on div at bounding box center [989, 431] width 122 height 21
click at [963, 436] on button at bounding box center [960, 431] width 56 height 12
click at [1237, 95] on icon "button" at bounding box center [1245, 99] width 16 height 16
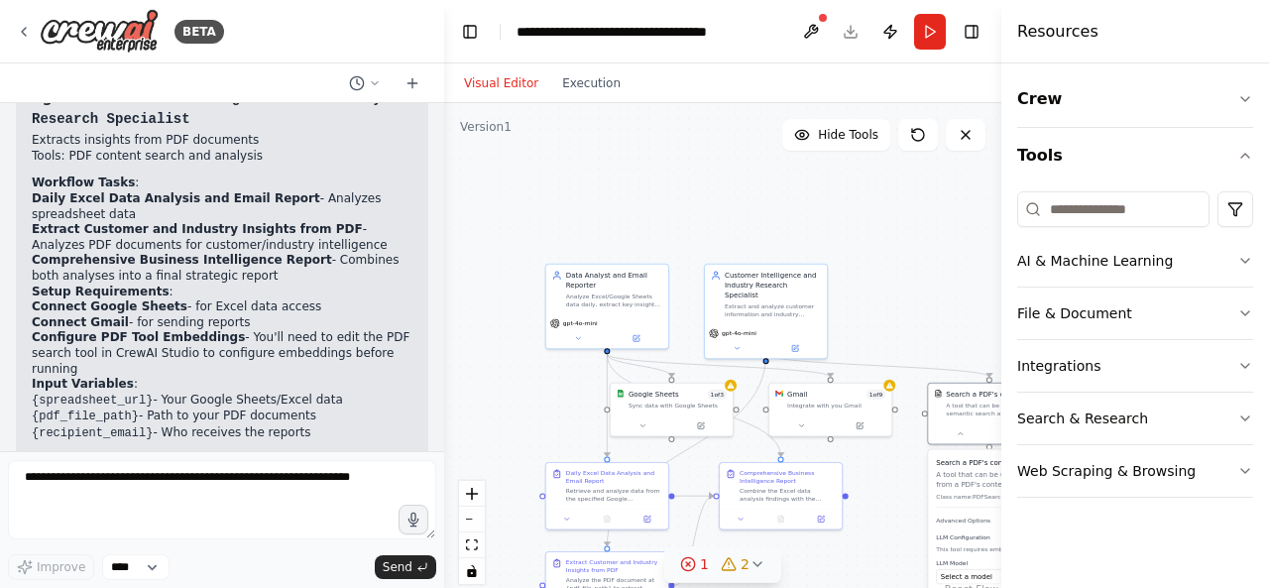
drag, startPoint x: 985, startPoint y: 142, endPoint x: 1268, endPoint y: 117, distance: 283.6
click at [1268, 117] on div "Resources Crew Tools AI & Machine Learning File & Document Integrations Search …" at bounding box center [1135, 294] width 268 height 588
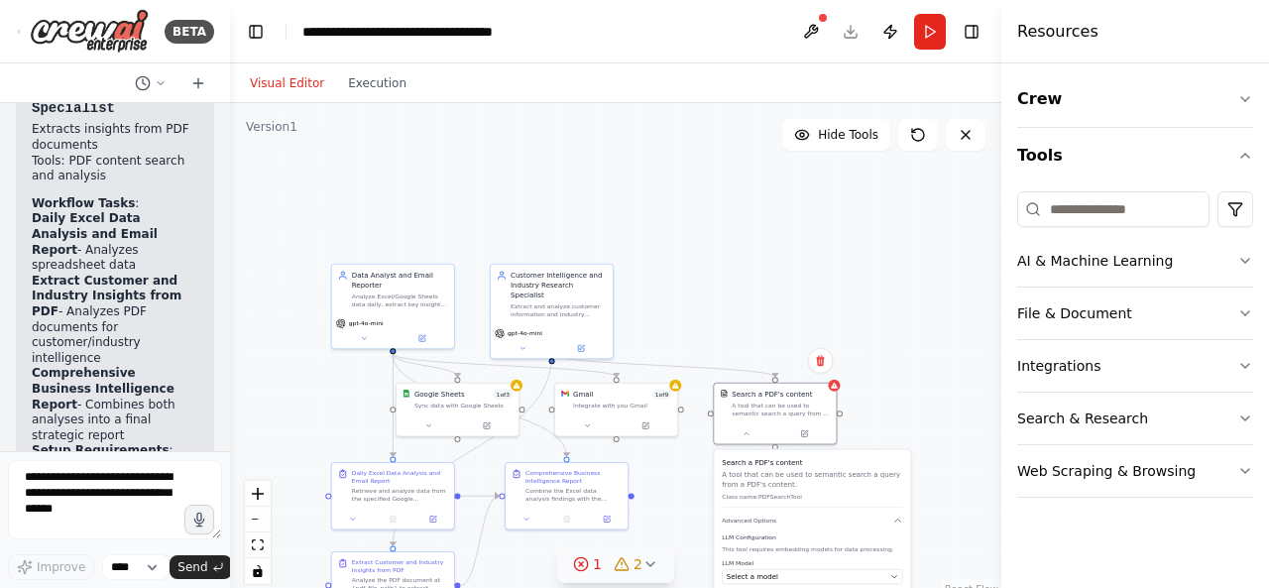
scroll to position [3996, 0]
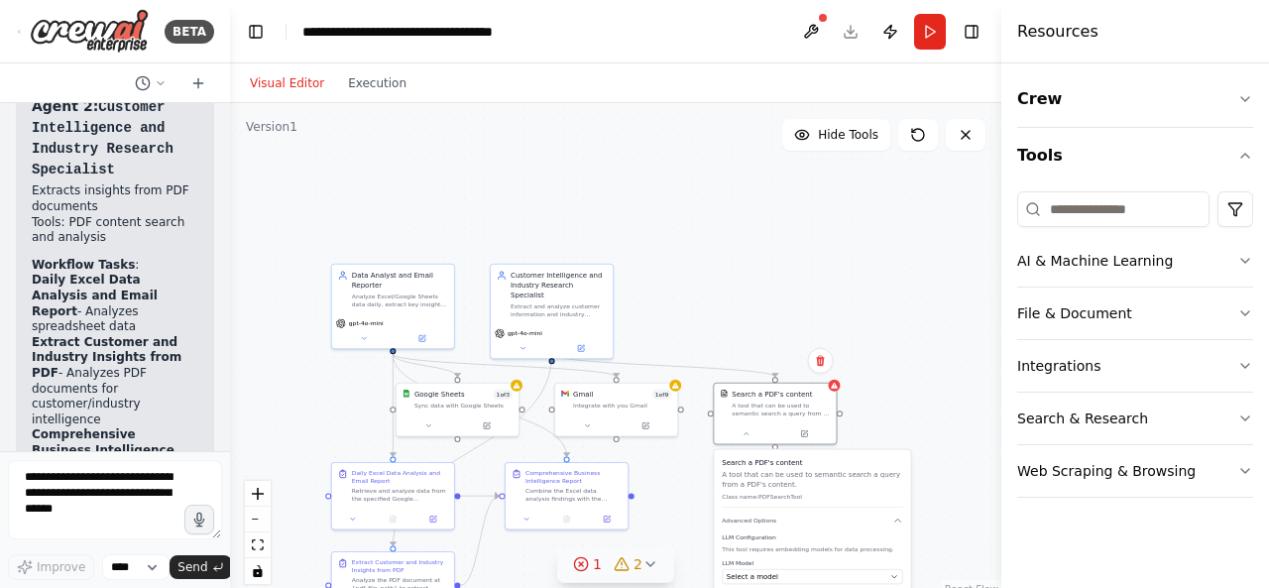
drag, startPoint x: 440, startPoint y: 269, endPoint x: 236, endPoint y: 228, distance: 208.2
click at [236, 228] on div "BETA Hello! I'm the CrewAI assistant. What kind of automation do you want to bu…" at bounding box center [634, 294] width 1269 height 588
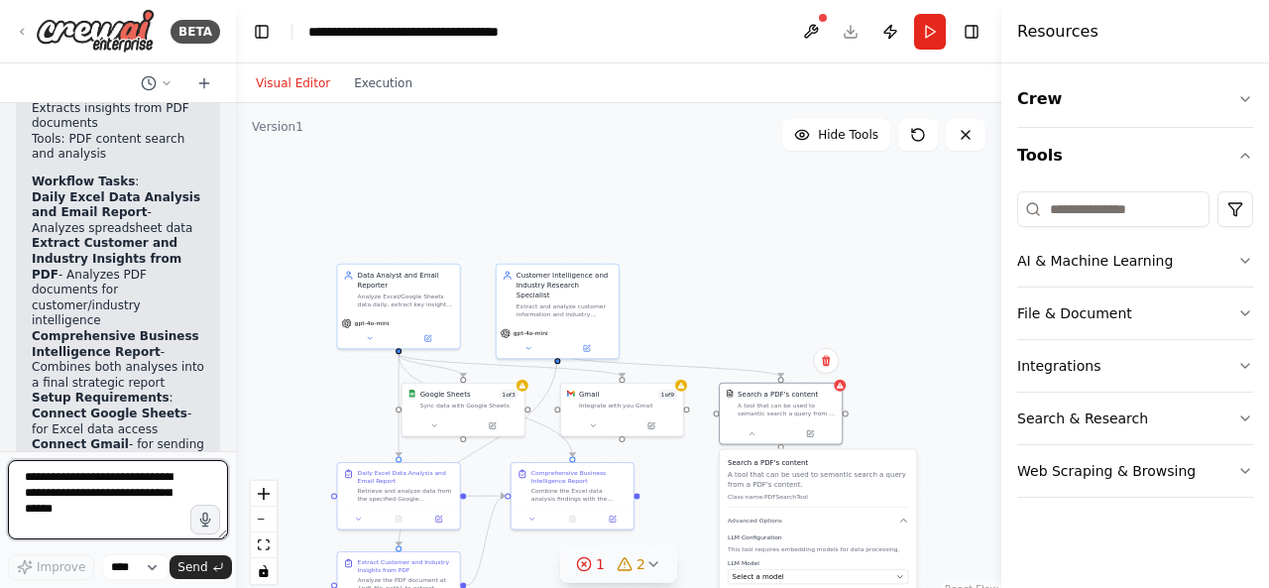
click at [80, 490] on textarea at bounding box center [118, 499] width 220 height 79
type textarea "*"
type textarea "**********"
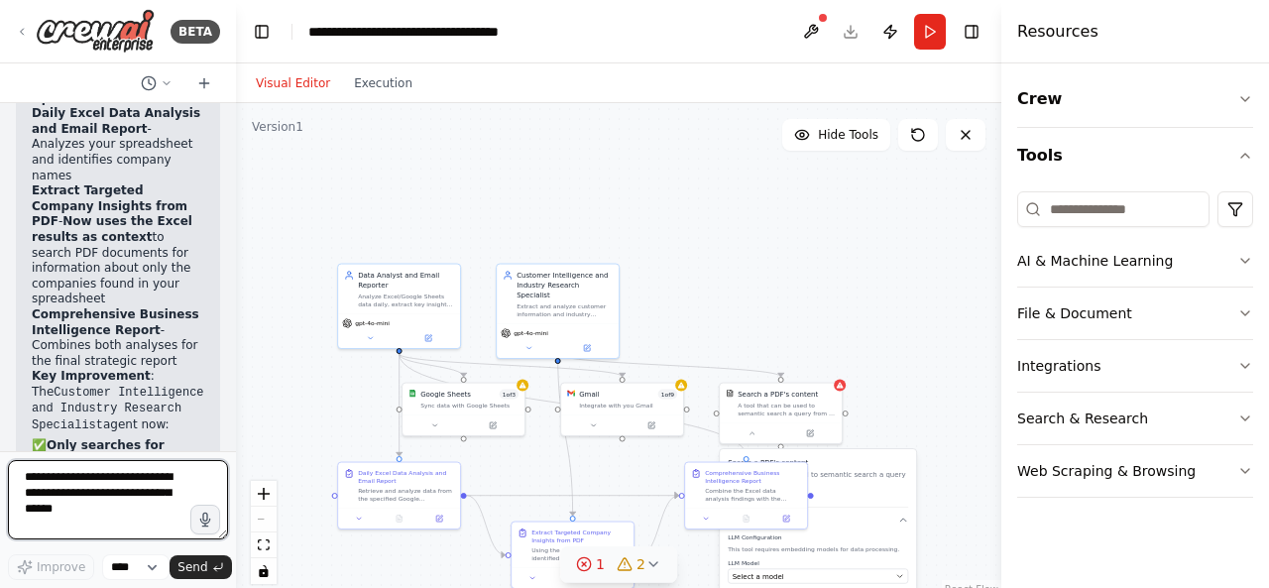
scroll to position [5731, 0]
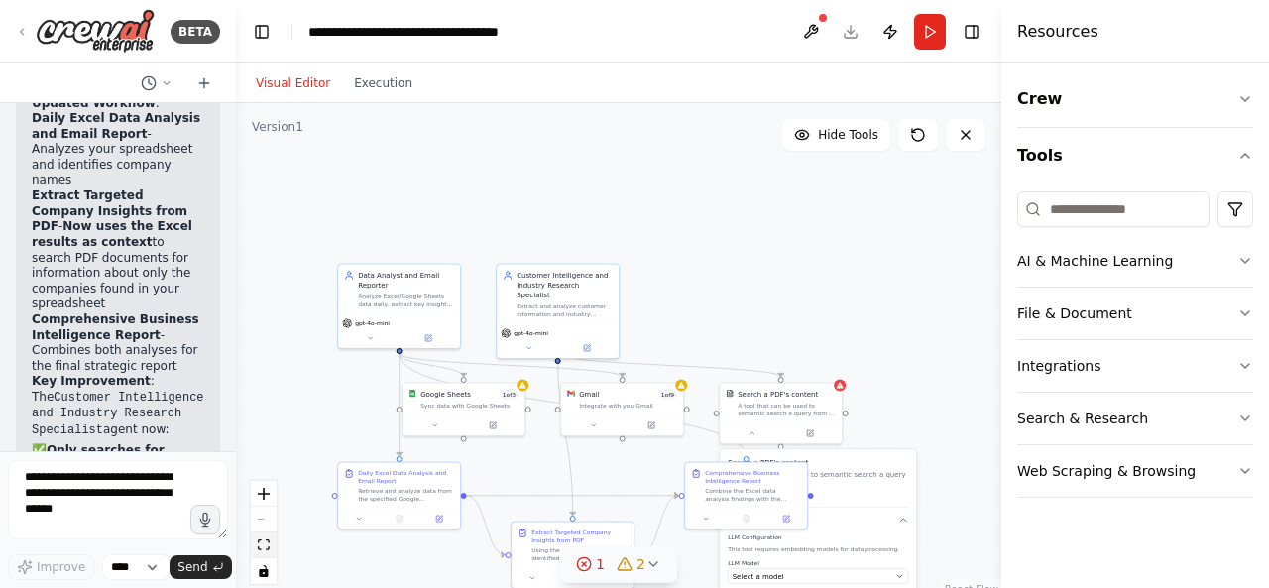
click at [264, 542] on icon "fit view" at bounding box center [264, 544] width 12 height 11
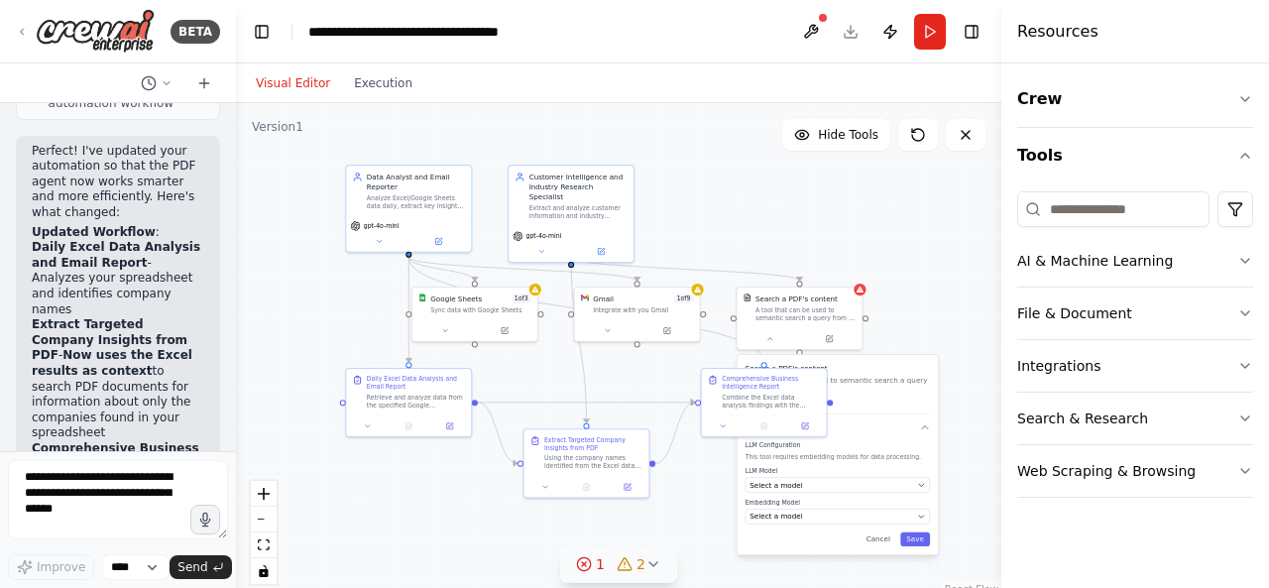
scroll to position [5600, 0]
click at [1095, 275] on button "AI & Machine Learning" at bounding box center [1135, 261] width 236 height 52
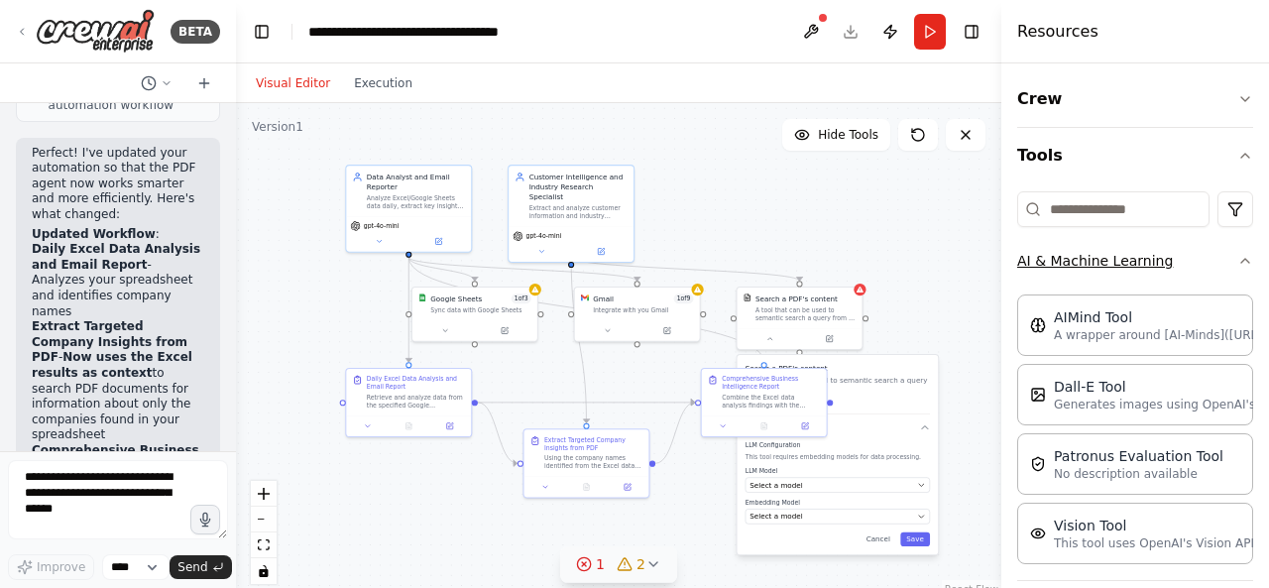
click at [1095, 275] on button "AI & Machine Learning" at bounding box center [1135, 261] width 236 height 52
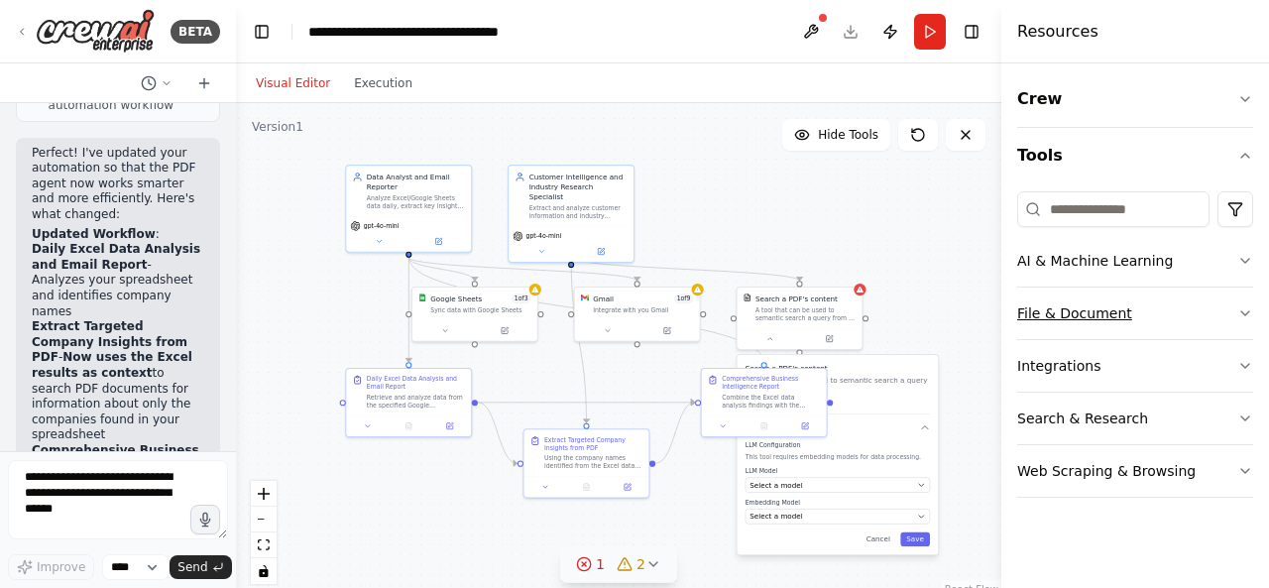
click at [1125, 315] on button "File & Document" at bounding box center [1135, 313] width 236 height 52
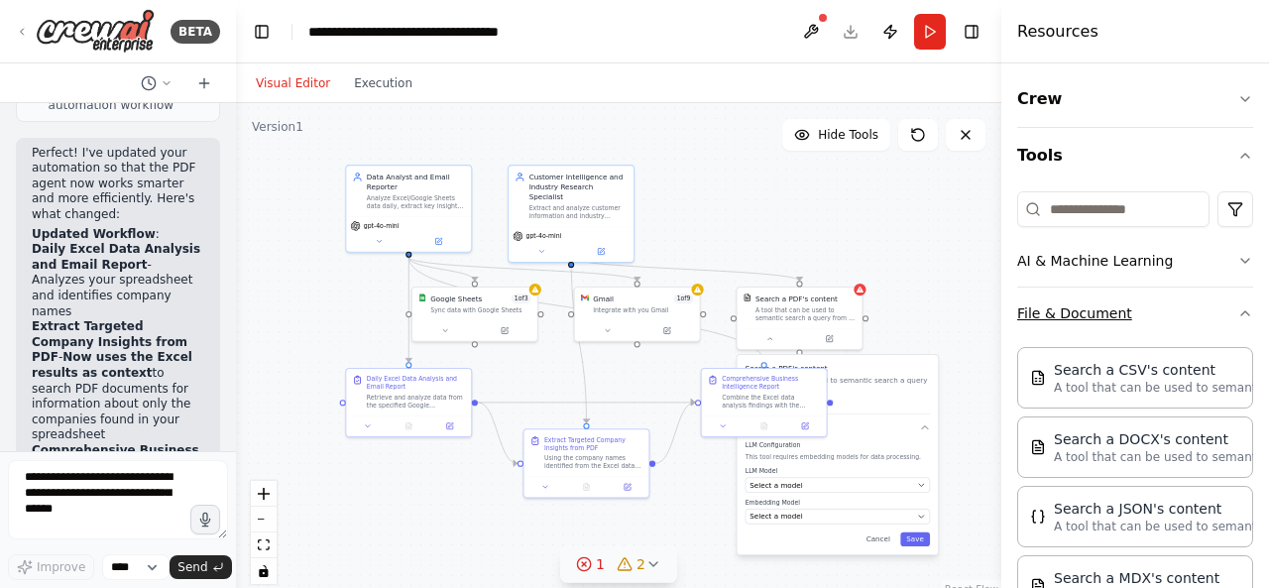
click at [1125, 315] on button "File & Document" at bounding box center [1135, 313] width 236 height 52
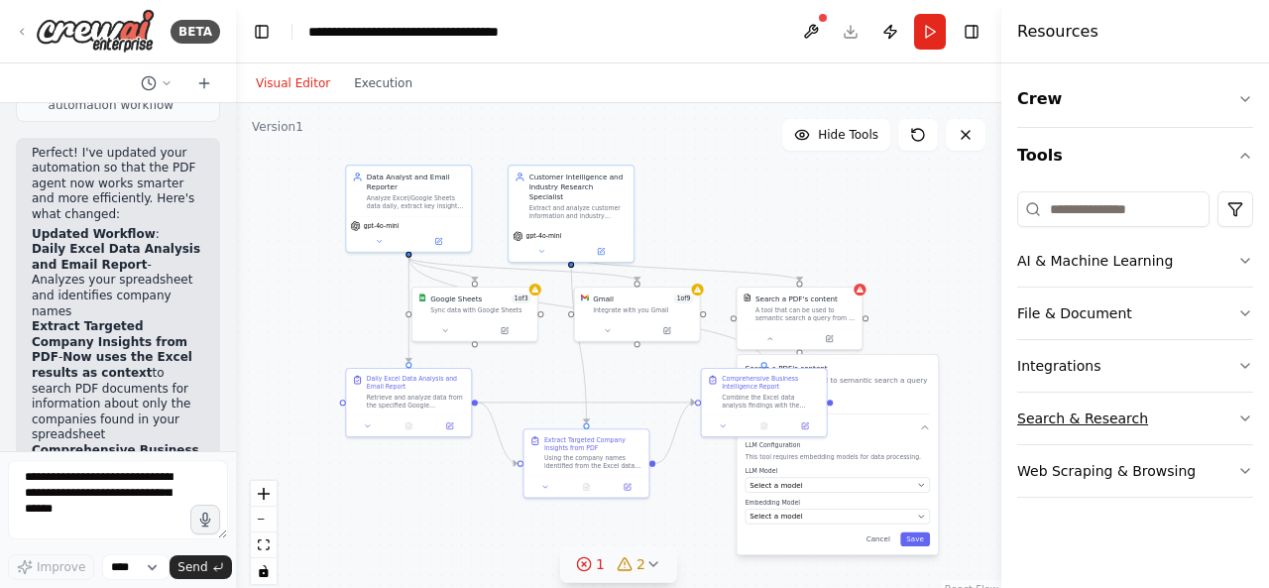
click at [1108, 413] on button "Search & Research" at bounding box center [1135, 418] width 236 height 52
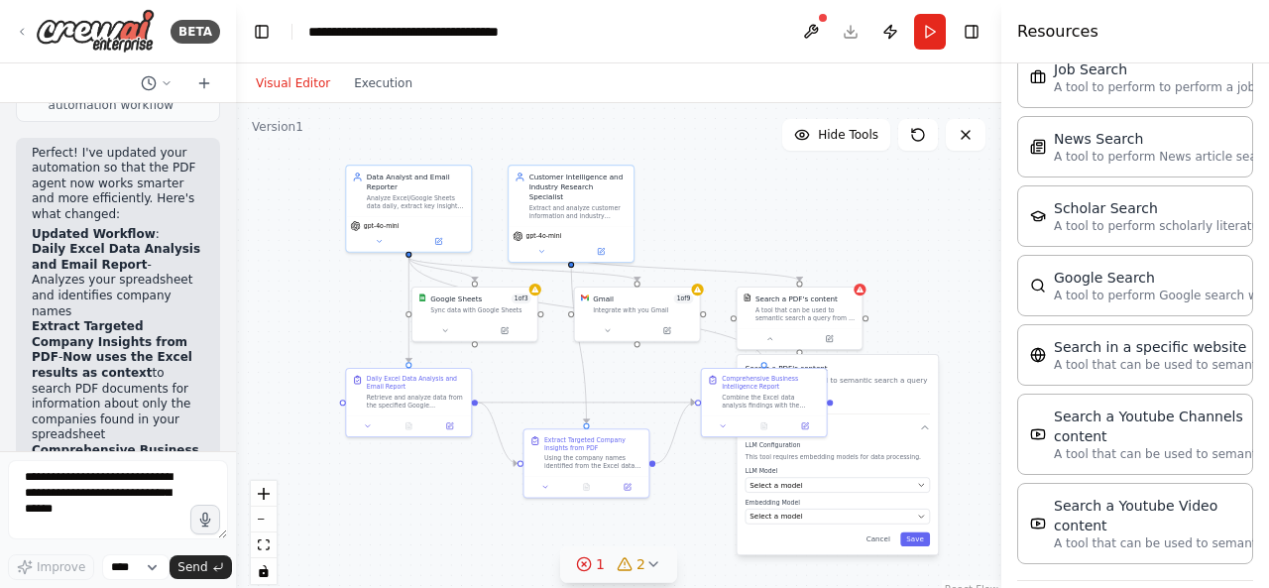
scroll to position [937, 0]
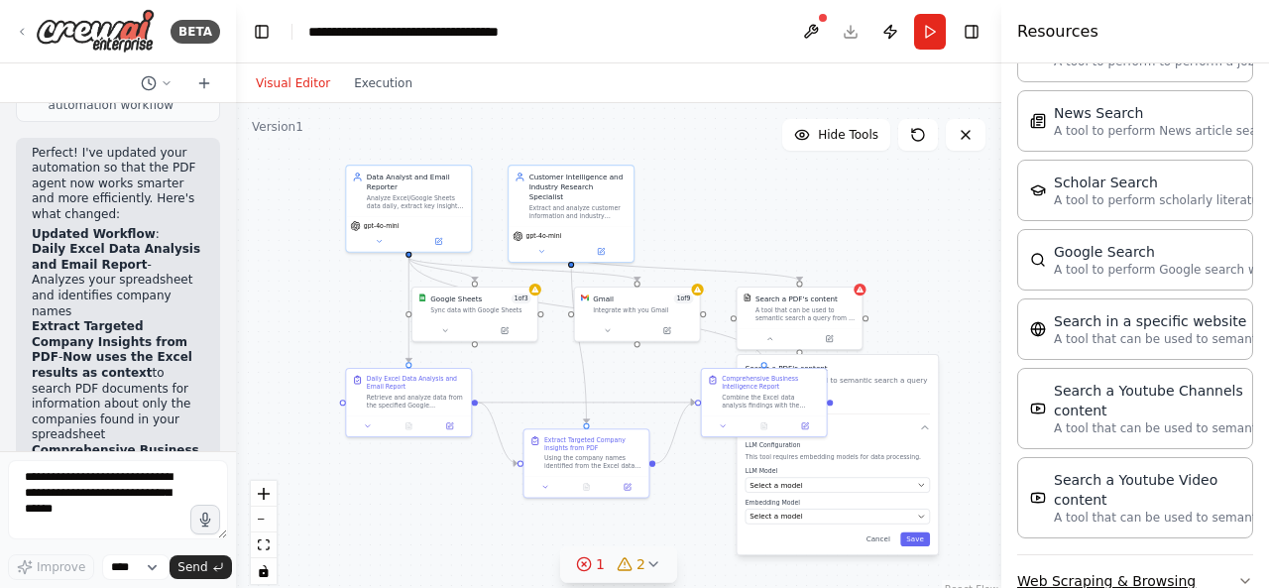
click at [1102, 555] on button "Web Scraping & Browsing" at bounding box center [1135, 581] width 236 height 52
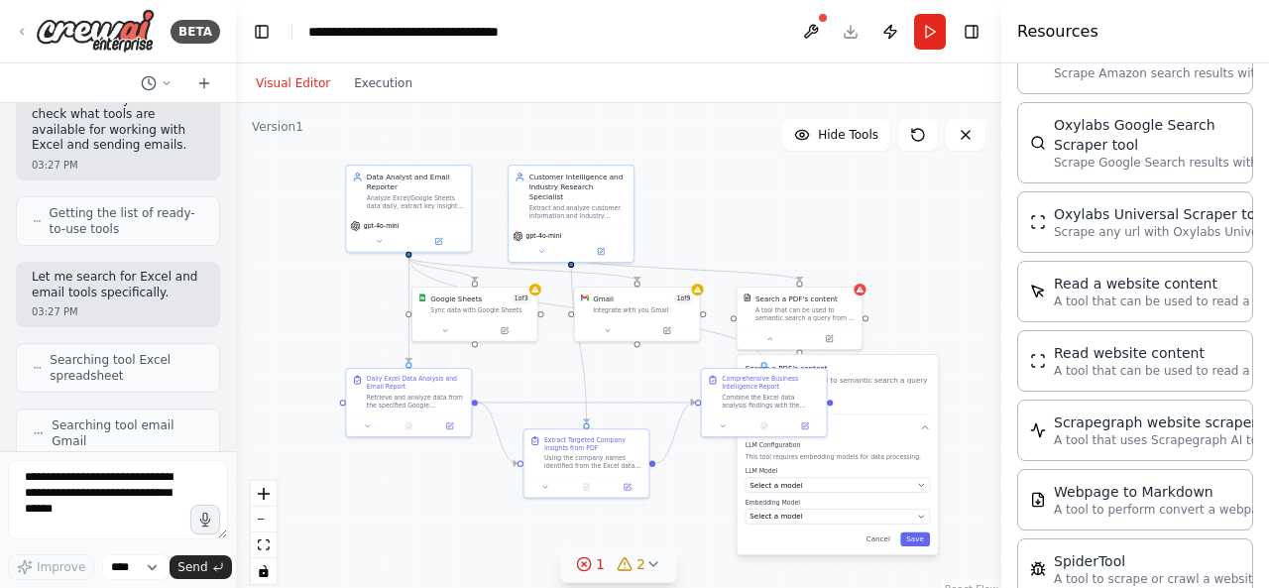
scroll to position [0, 0]
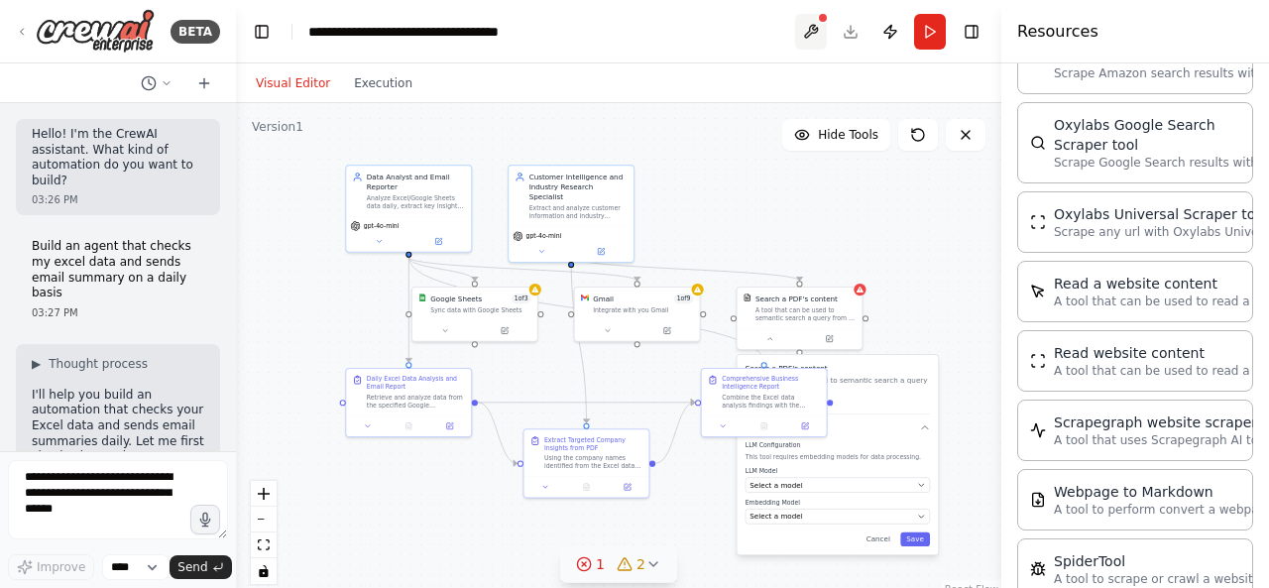
click at [807, 33] on button at bounding box center [811, 32] width 32 height 36
